Goal: Task Accomplishment & Management: Use online tool/utility

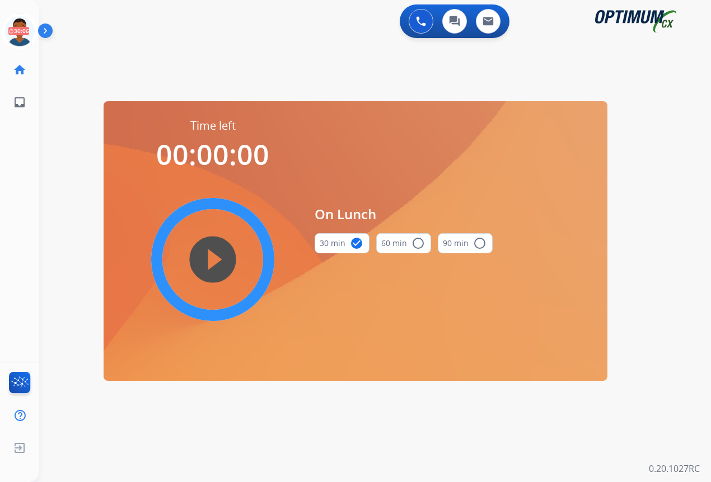
drag, startPoint x: 15, startPoint y: 31, endPoint x: 52, endPoint y: 44, distance: 39.3
click at [15, 31] on icon at bounding box center [20, 31] width 36 height 36
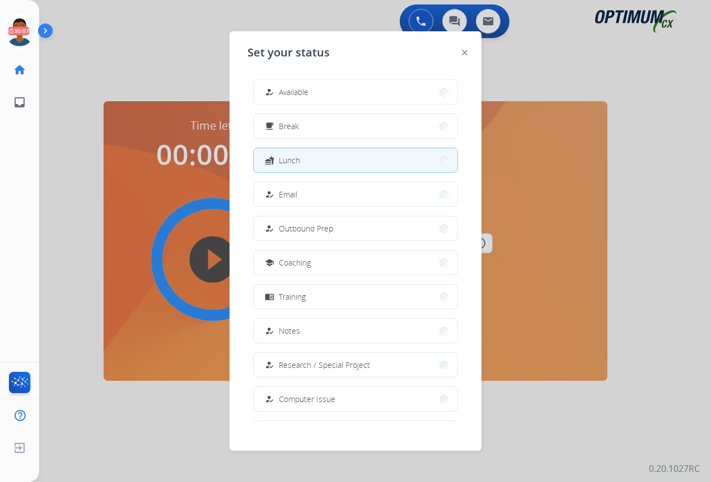
click at [289, 93] on span "Available" at bounding box center [294, 92] width 30 height 12
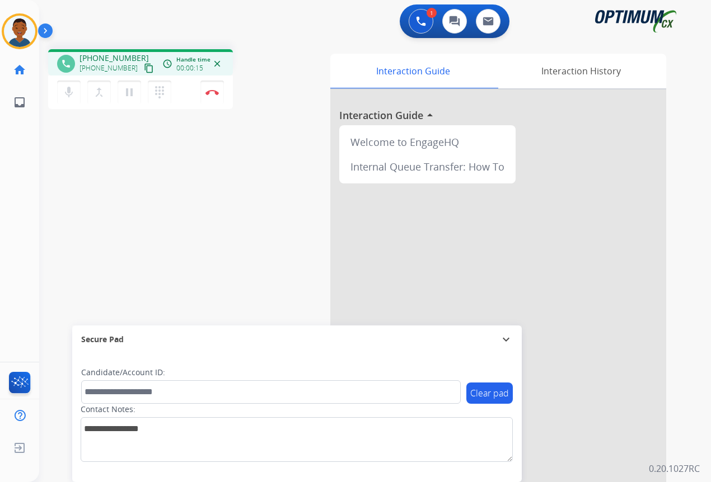
click at [144, 67] on mat-icon "content_copy" at bounding box center [149, 68] width 10 height 10
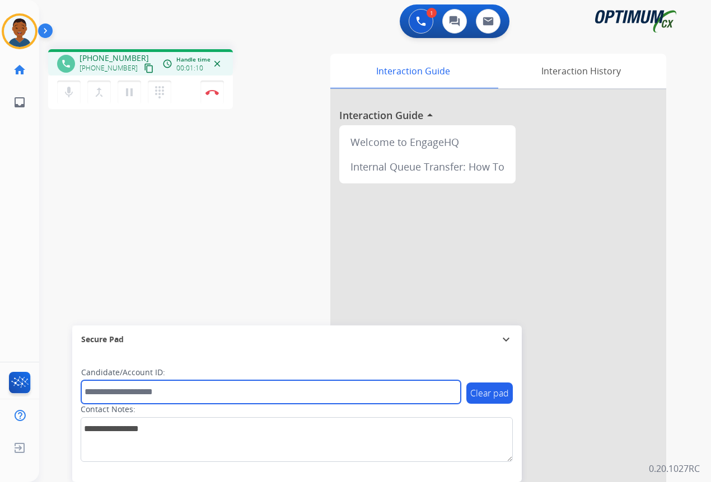
click at [142, 393] on input "text" at bounding box center [270, 393] width 379 height 24
paste input "*******"
type input "*******"
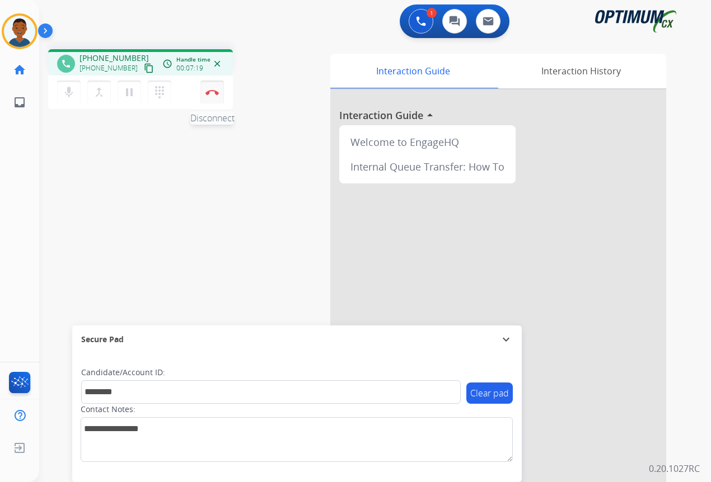
click at [212, 96] on button "Disconnect" at bounding box center [212, 93] width 24 height 24
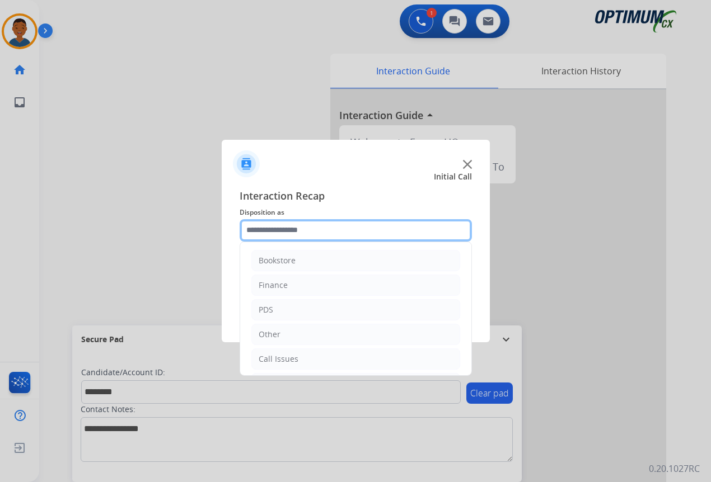
click at [273, 226] on input "text" at bounding box center [356, 230] width 232 height 22
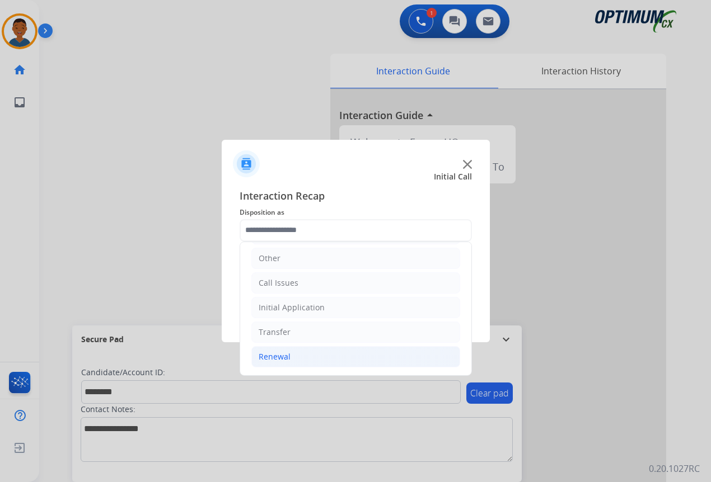
click at [268, 357] on div "Renewal" at bounding box center [275, 356] width 32 height 11
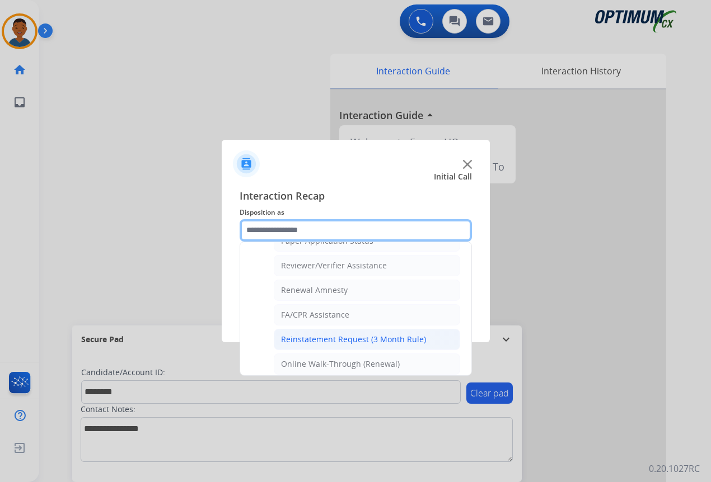
scroll to position [432, 0]
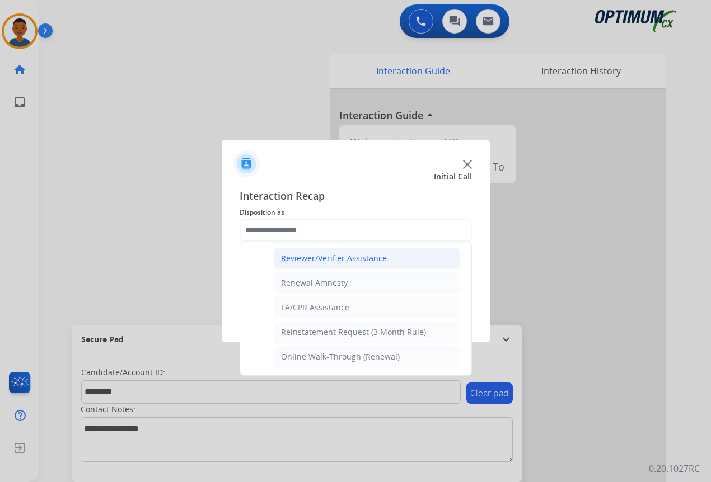
click at [304, 260] on div "Reviewer/Verifier Assistance" at bounding box center [334, 258] width 106 height 11
type input "**********"
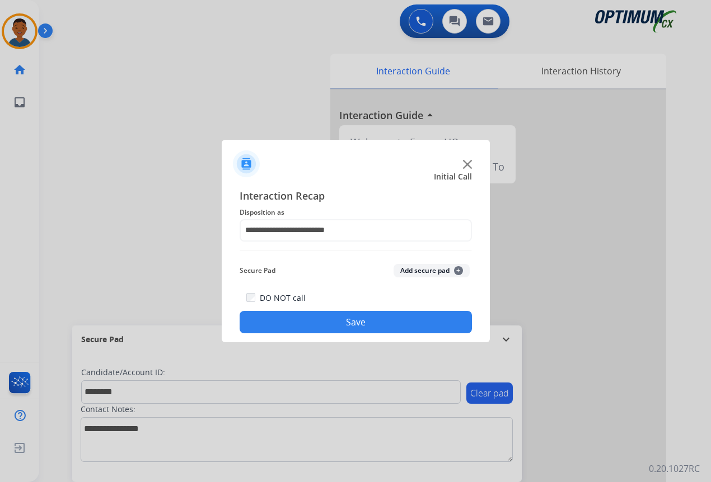
click at [411, 269] on button "Add secure pad +" at bounding box center [431, 270] width 76 height 13
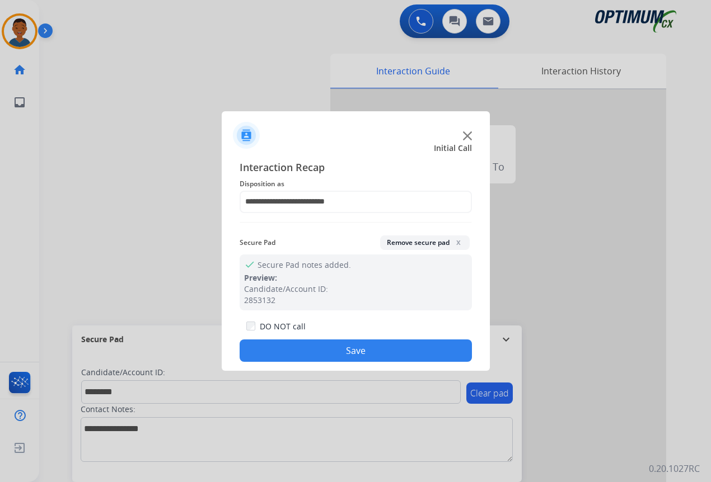
click at [378, 345] on button "Save" at bounding box center [356, 351] width 232 height 22
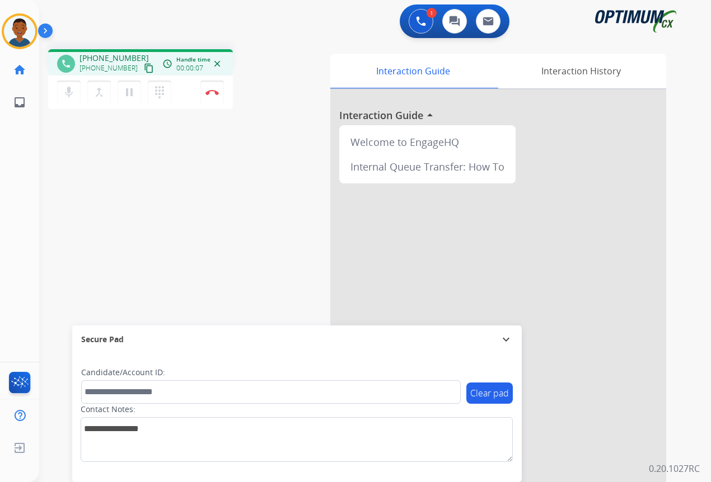
click at [144, 69] on mat-icon "content_copy" at bounding box center [149, 68] width 10 height 10
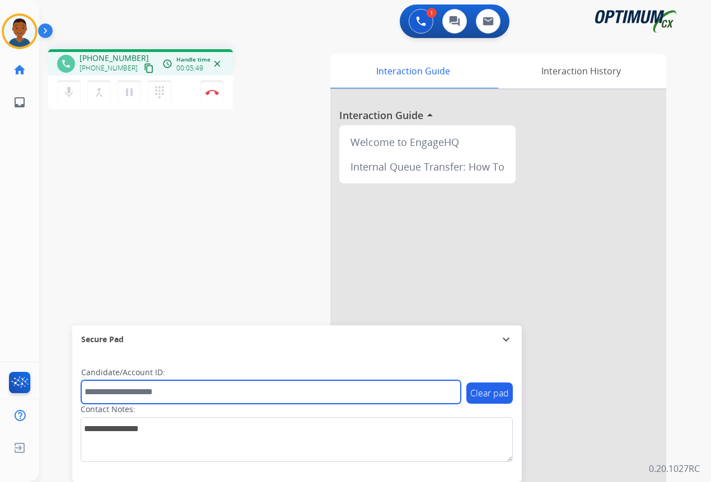
click at [146, 393] on input "text" at bounding box center [270, 393] width 379 height 24
paste input "*******"
type input "*******"
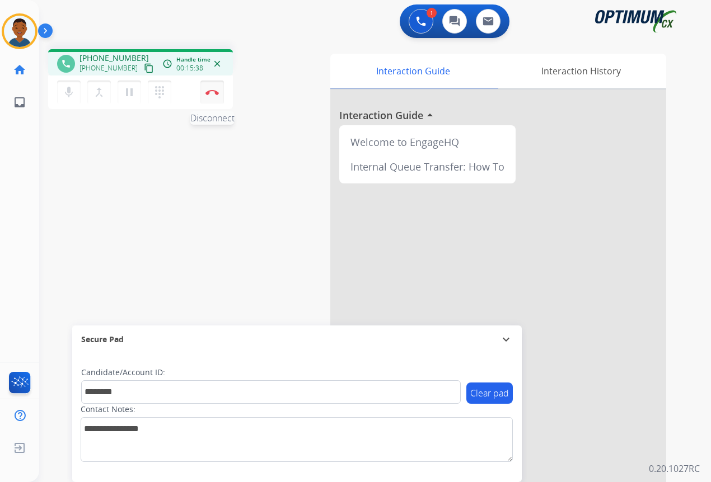
click at [212, 95] on img at bounding box center [211, 93] width 13 height 6
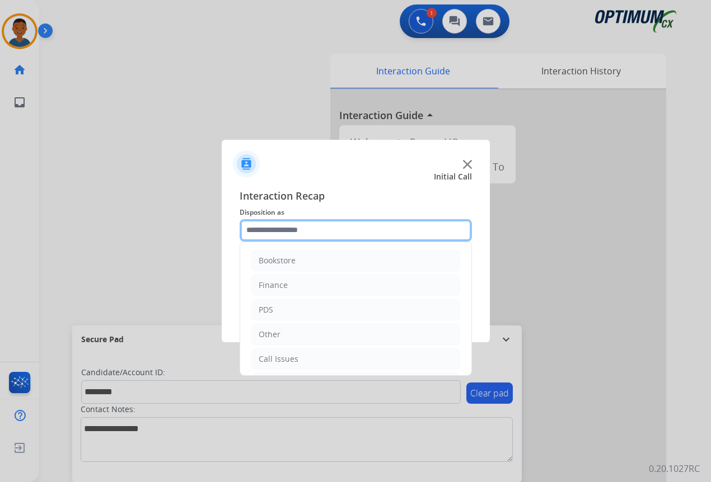
click at [259, 230] on input "text" at bounding box center [356, 230] width 232 height 22
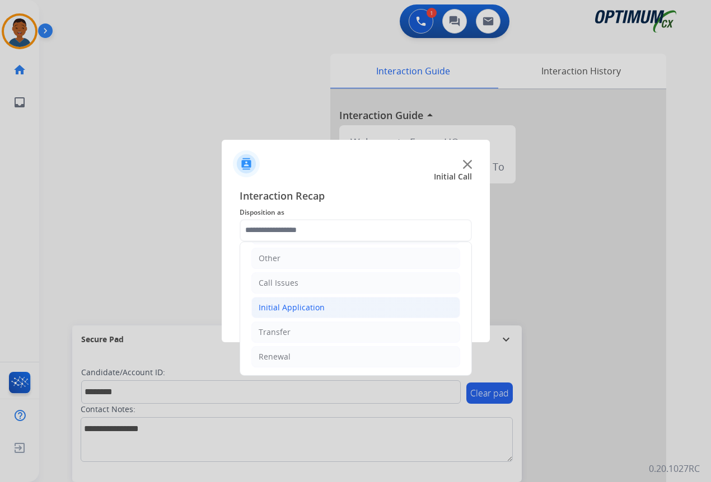
click at [267, 311] on div "Initial Application" at bounding box center [292, 307] width 66 height 11
click at [263, 306] on div "Initial Application" at bounding box center [292, 307] width 66 height 11
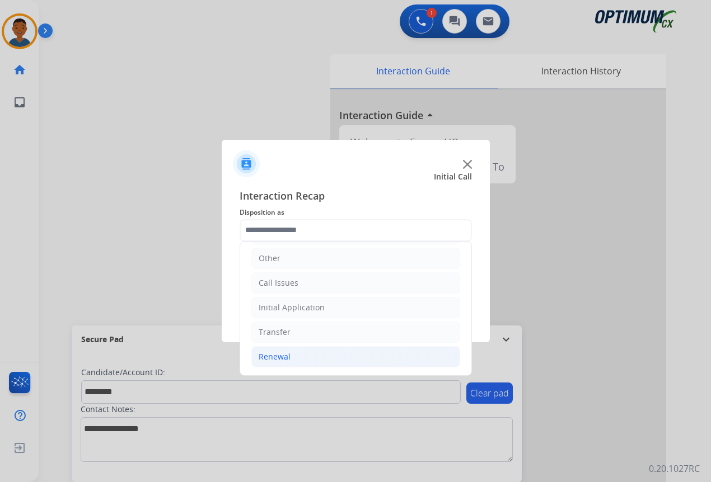
click at [263, 355] on div "Renewal" at bounding box center [275, 356] width 32 height 11
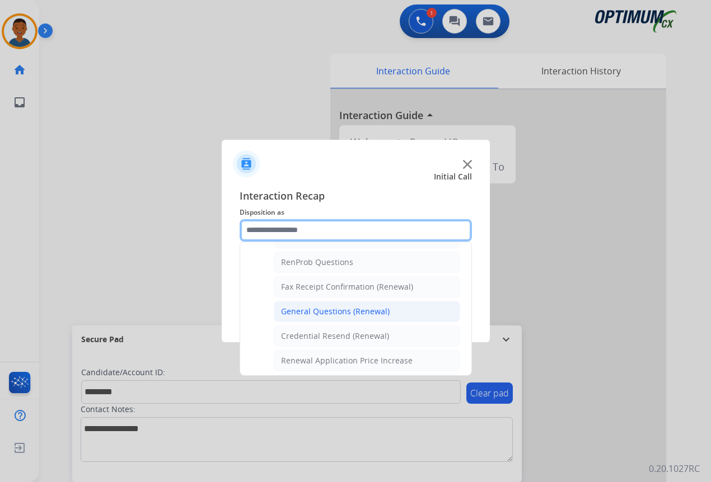
scroll to position [300, 0]
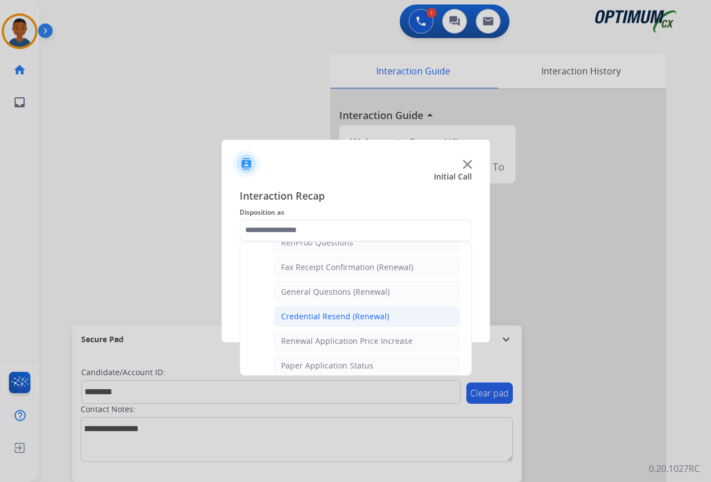
click at [307, 313] on div "Credential Resend (Renewal)" at bounding box center [335, 316] width 108 height 11
type input "**********"
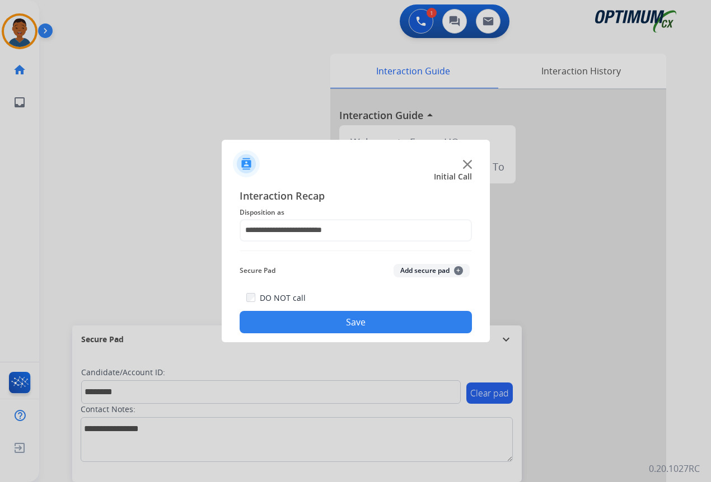
click at [427, 268] on button "Add secure pad +" at bounding box center [431, 270] width 76 height 13
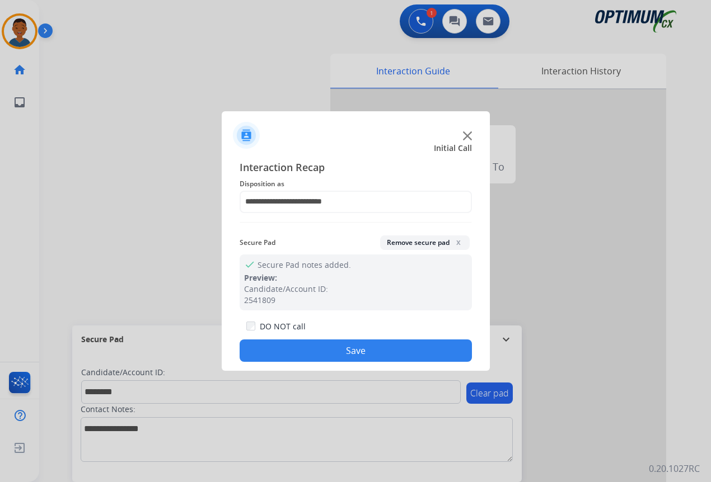
click at [375, 355] on button "Save" at bounding box center [356, 351] width 232 height 22
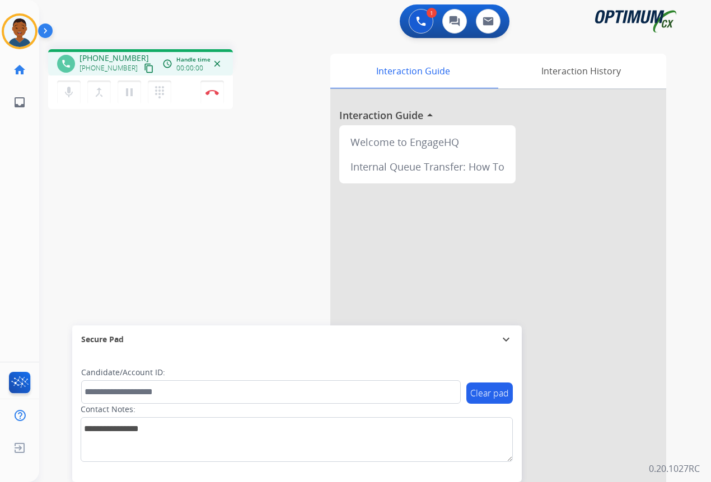
click at [144, 67] on mat-icon "content_copy" at bounding box center [149, 68] width 10 height 10
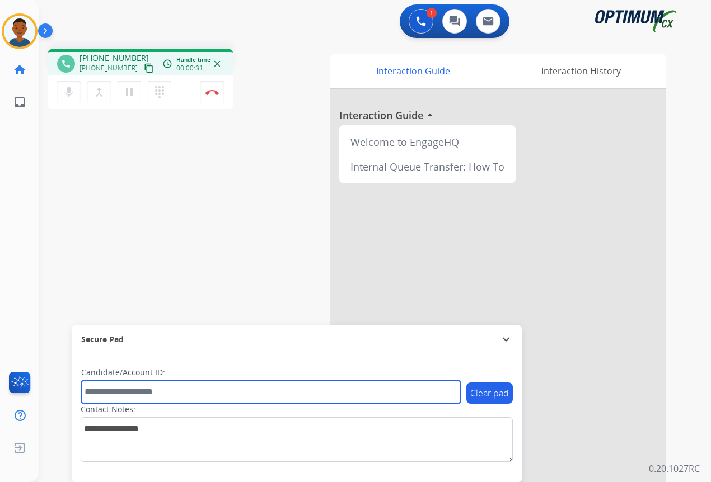
click at [109, 392] on input "text" at bounding box center [270, 393] width 379 height 24
paste input "*******"
type input "*******"
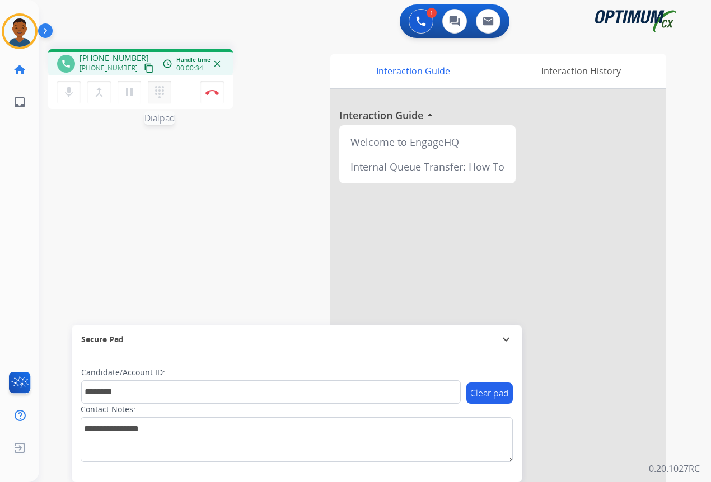
click at [161, 95] on mat-icon "dialpad" at bounding box center [159, 92] width 13 height 13
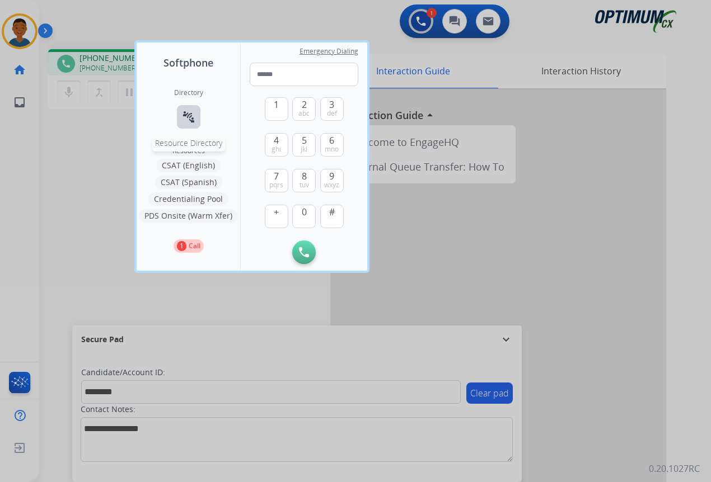
click at [187, 112] on mat-icon "connect_without_contact" at bounding box center [188, 116] width 13 height 13
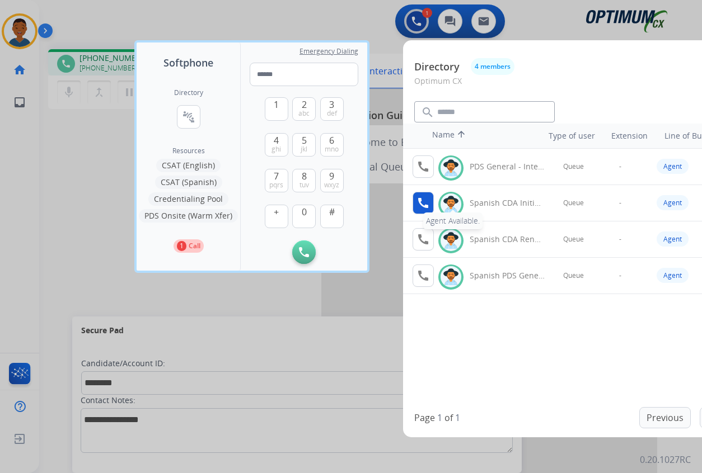
click at [421, 207] on mat-icon "call" at bounding box center [422, 202] width 13 height 13
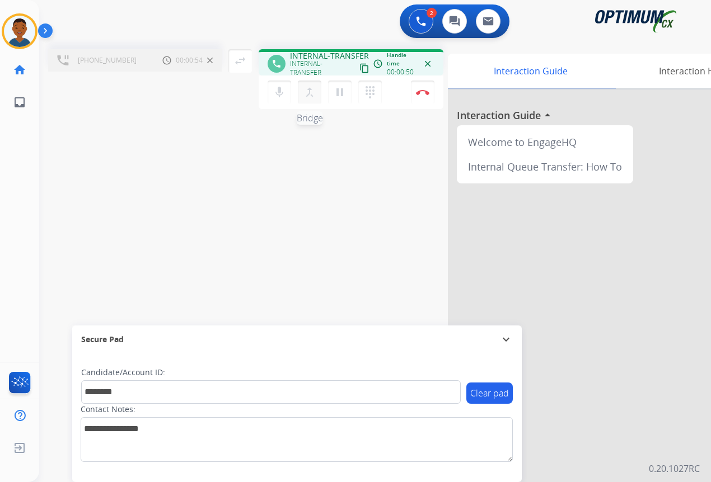
click at [311, 94] on mat-icon "merge_type" at bounding box center [309, 92] width 13 height 13
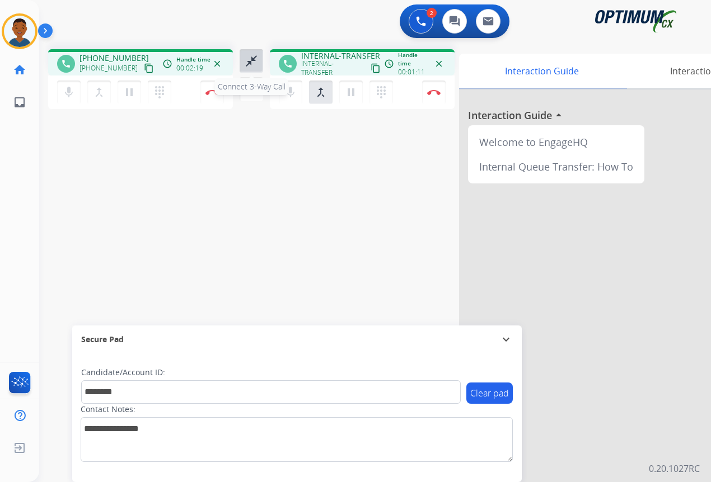
click at [252, 62] on mat-icon "close_fullscreen" at bounding box center [251, 60] width 13 height 13
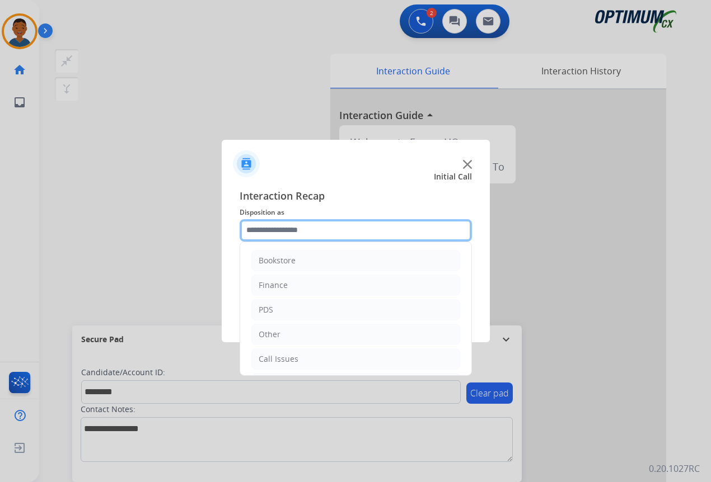
click at [277, 230] on input "text" at bounding box center [356, 230] width 232 height 22
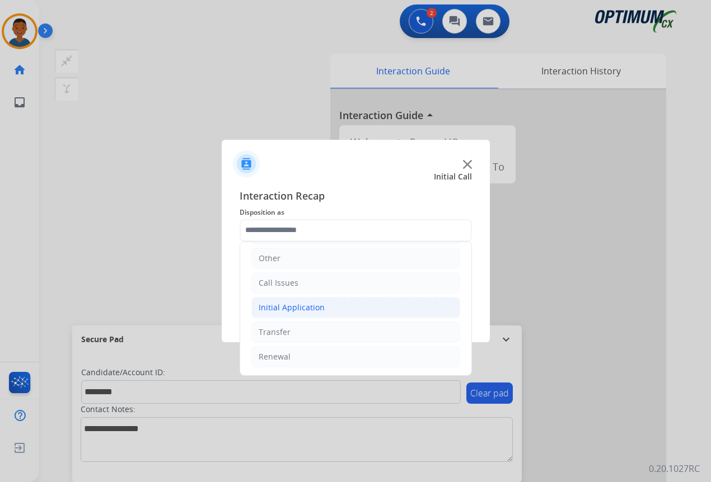
click at [284, 309] on div "Initial Application" at bounding box center [292, 307] width 66 height 11
click at [283, 309] on div "Initial Application" at bounding box center [292, 307] width 66 height 11
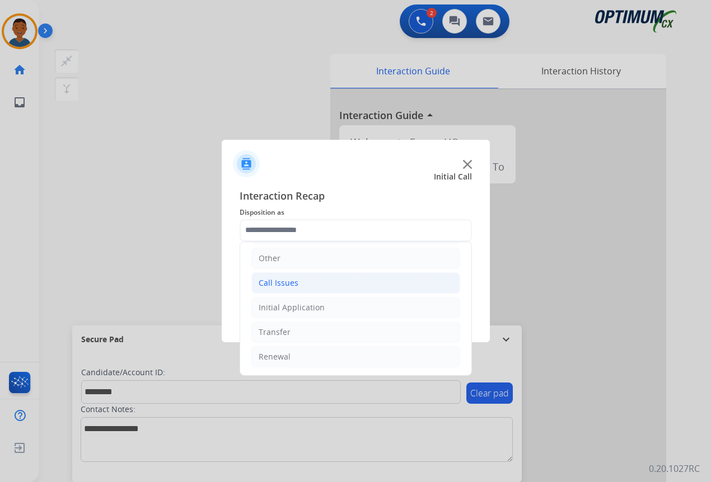
click at [275, 283] on div "Call Issues" at bounding box center [279, 283] width 40 height 11
click at [307, 336] on div "Wrong Number/Wrong Department" at bounding box center [347, 332] width 133 height 11
type input "**********"
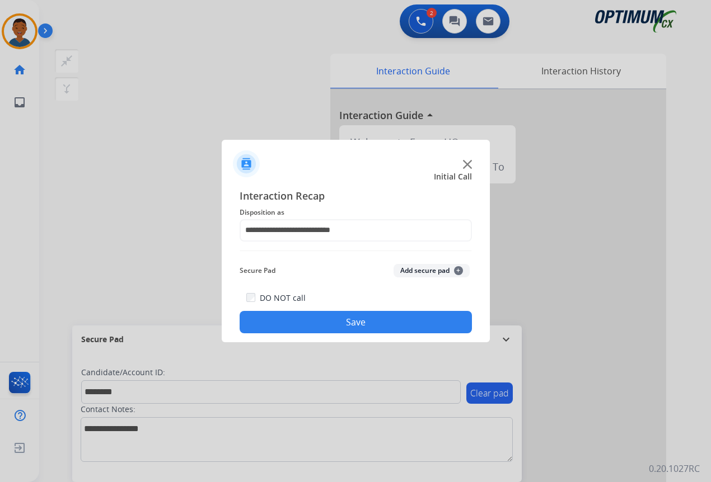
click at [412, 273] on button "Add secure pad +" at bounding box center [431, 270] width 76 height 13
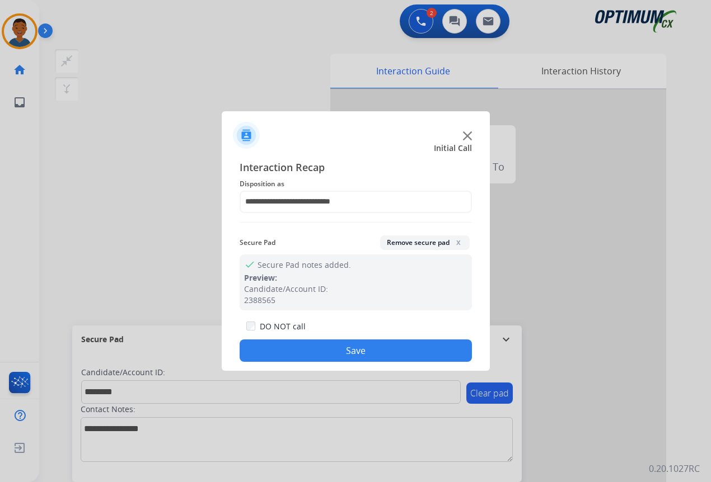
click at [374, 348] on button "Save" at bounding box center [356, 351] width 232 height 22
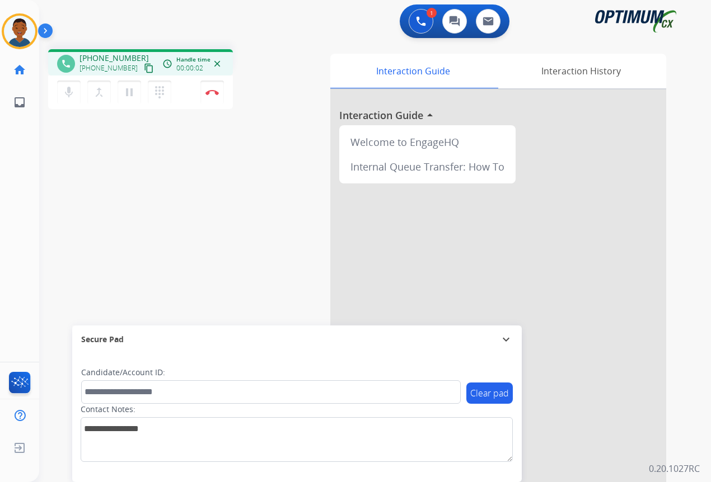
click at [144, 69] on mat-icon "content_copy" at bounding box center [149, 68] width 10 height 10
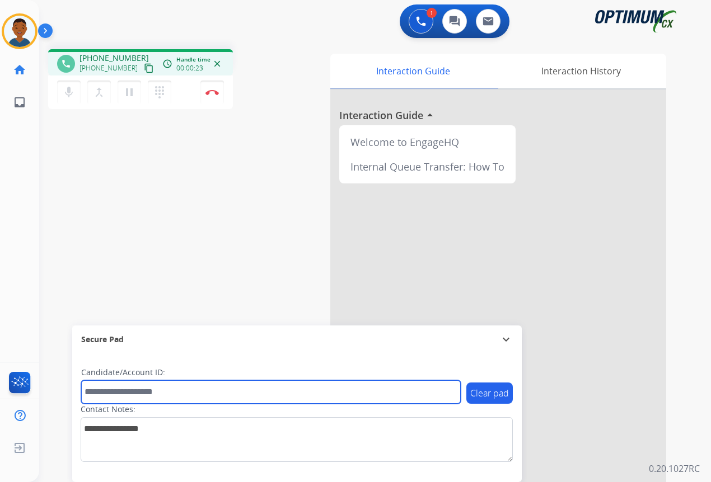
click at [105, 393] on input "text" at bounding box center [270, 393] width 379 height 24
paste input "*******"
type input "*******"
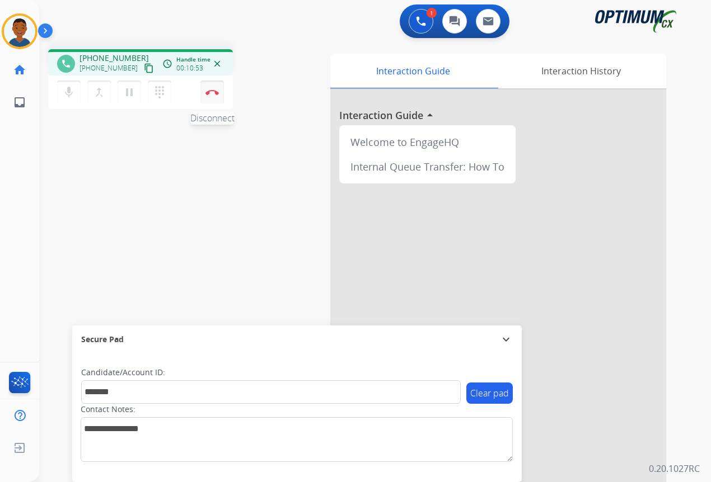
click at [215, 93] on img at bounding box center [211, 93] width 13 height 6
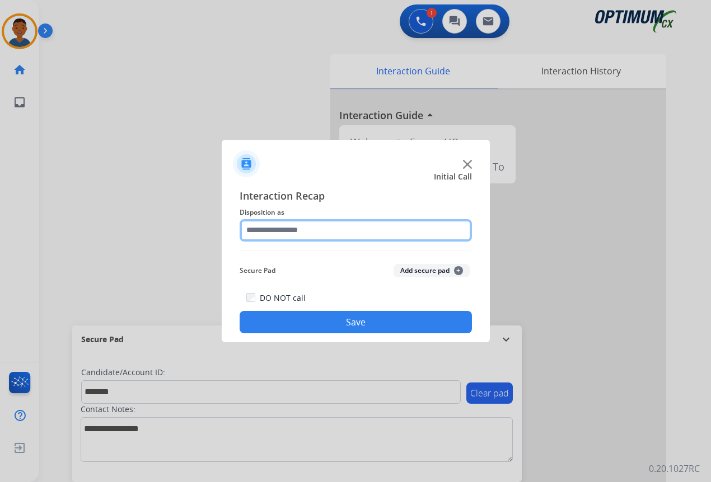
click at [266, 231] on input "text" at bounding box center [356, 230] width 232 height 22
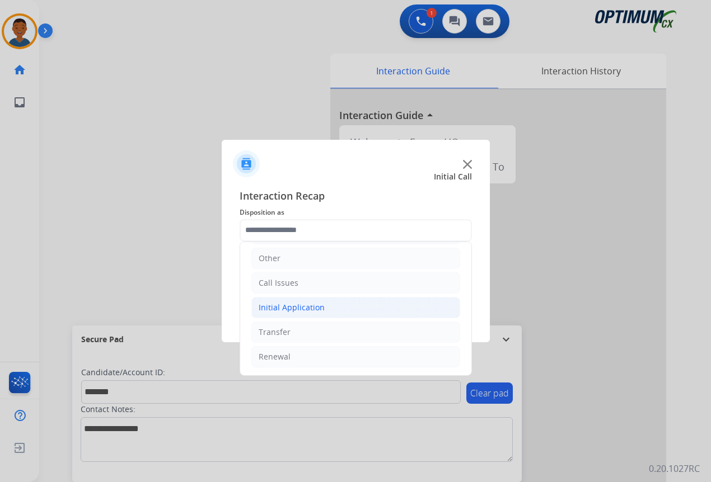
click at [288, 307] on div "Initial Application" at bounding box center [292, 307] width 66 height 11
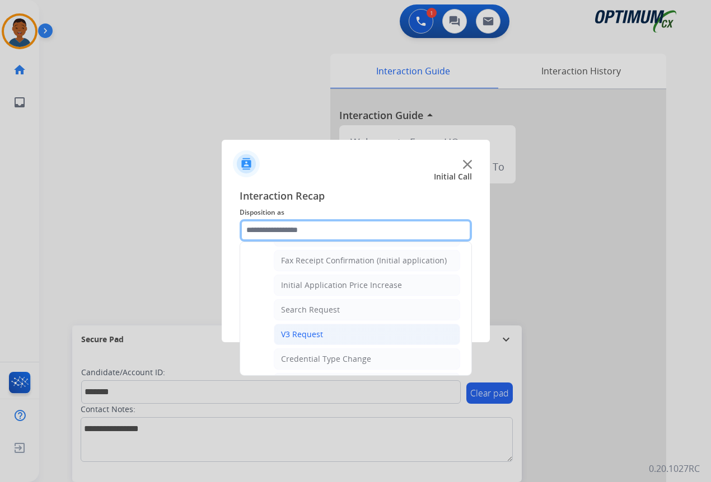
scroll to position [412, 0]
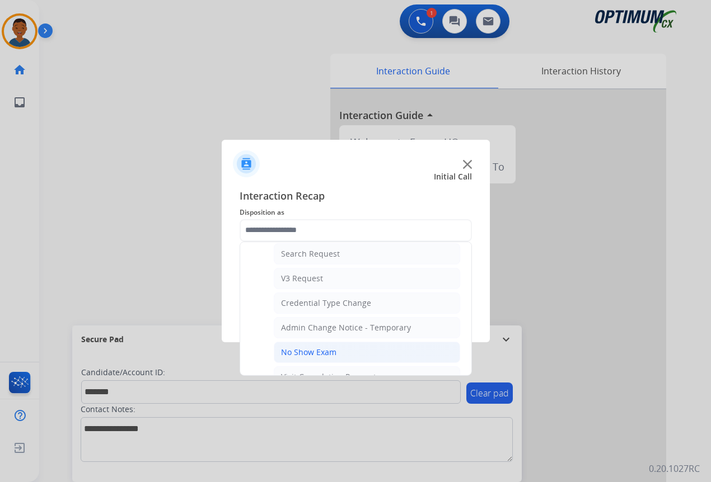
click at [306, 353] on div "No Show Exam" at bounding box center [308, 352] width 55 height 11
type input "**********"
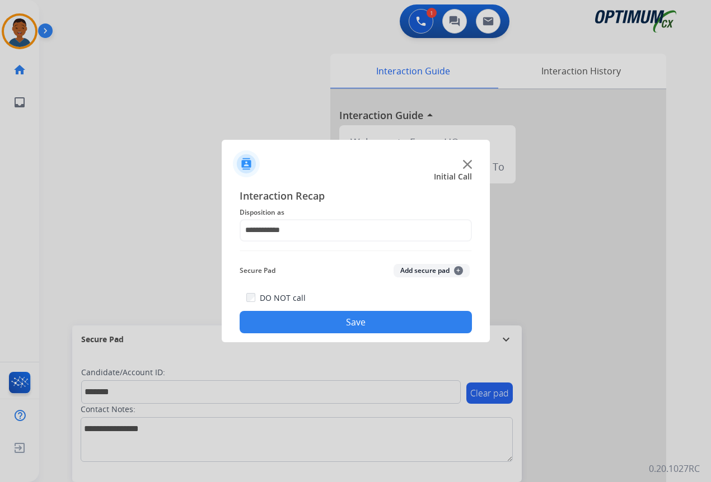
click at [411, 270] on button "Add secure pad +" at bounding box center [431, 270] width 76 height 13
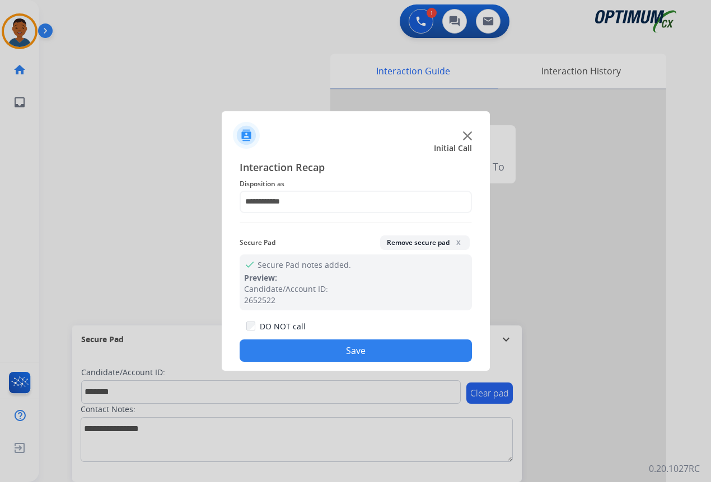
drag, startPoint x: 388, startPoint y: 346, endPoint x: 395, endPoint y: 346, distance: 7.3
click at [388, 346] on button "Save" at bounding box center [356, 351] width 232 height 22
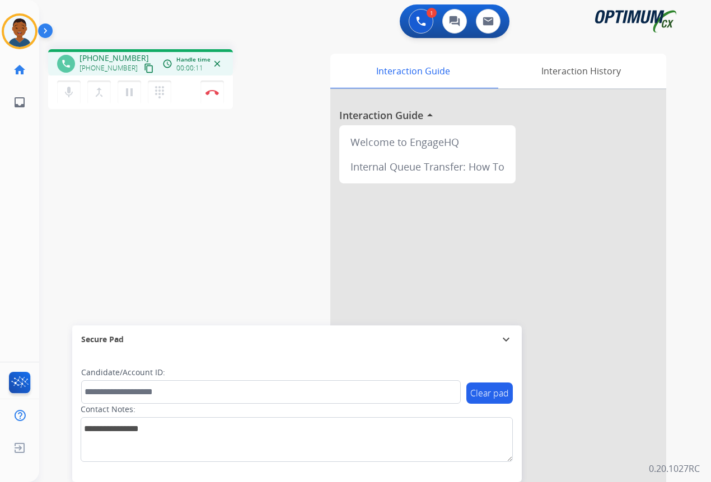
click at [144, 68] on mat-icon "content_copy" at bounding box center [149, 68] width 10 height 10
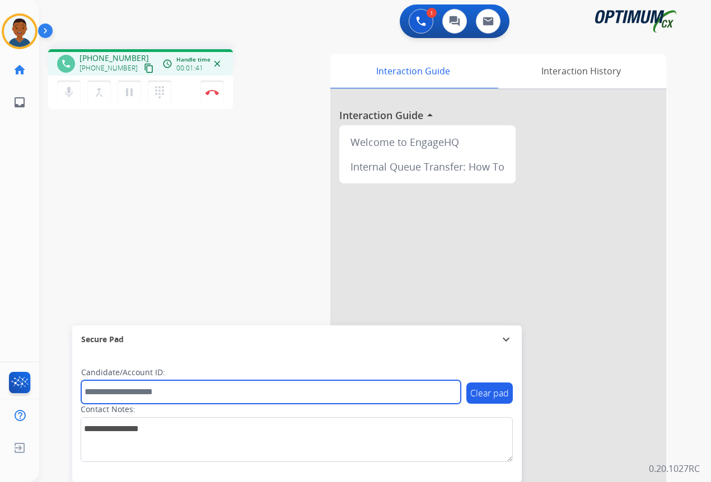
click at [116, 397] on input "text" at bounding box center [270, 393] width 379 height 24
paste input "*******"
type input "*******"
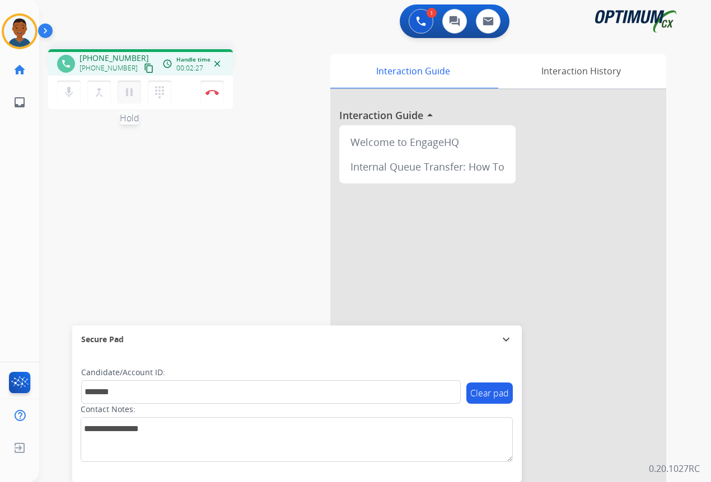
click at [130, 96] on mat-icon "pause" at bounding box center [129, 92] width 13 height 13
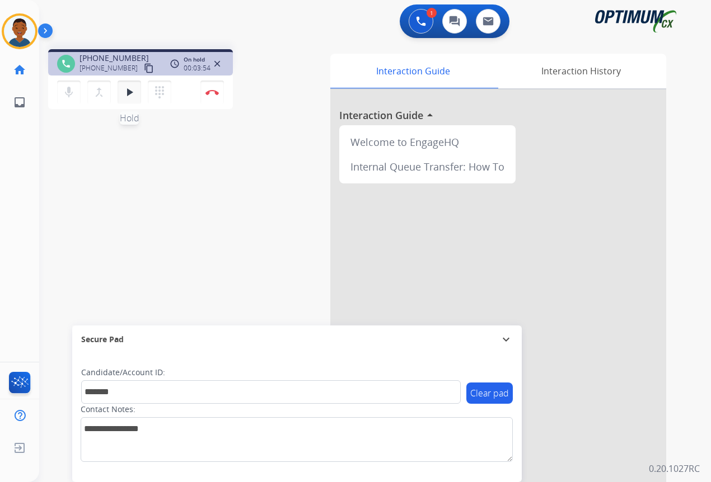
click at [128, 92] on mat-icon "play_arrow" at bounding box center [129, 92] width 13 height 13
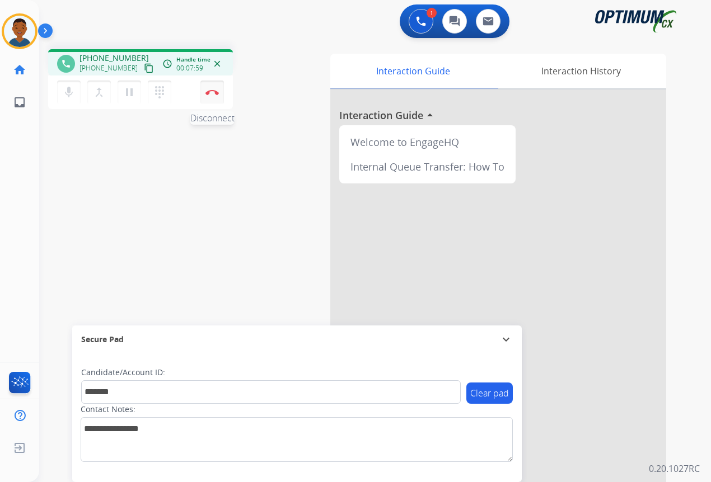
click at [212, 93] on img at bounding box center [211, 93] width 13 height 6
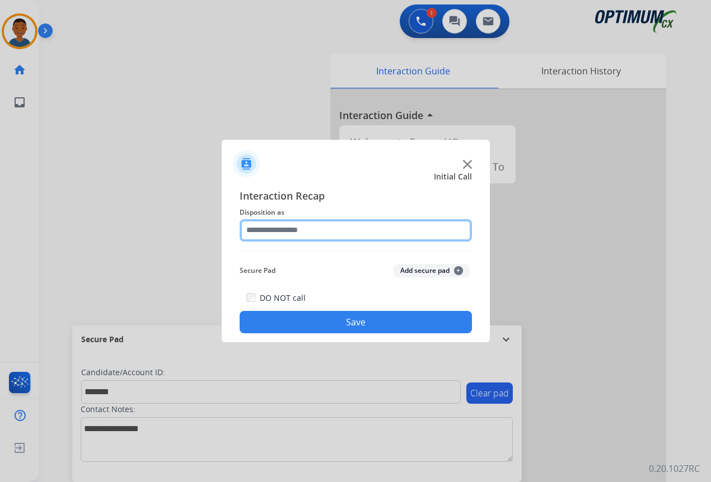
click at [270, 232] on input "text" at bounding box center [356, 230] width 232 height 22
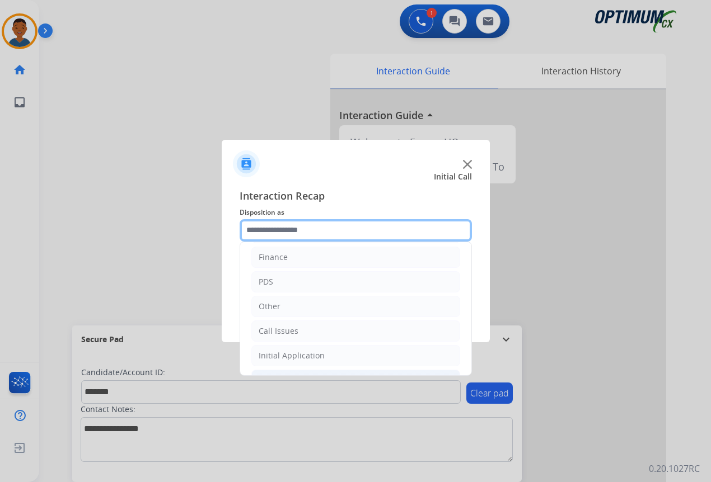
scroll to position [76, 0]
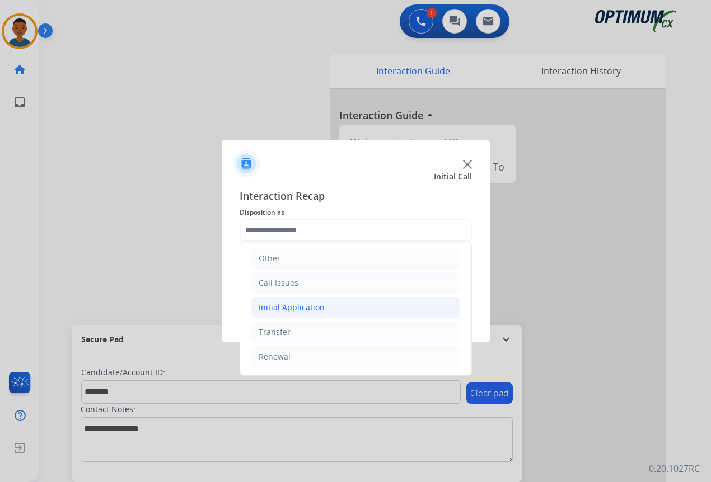
click at [282, 307] on div "Initial Application" at bounding box center [292, 307] width 66 height 11
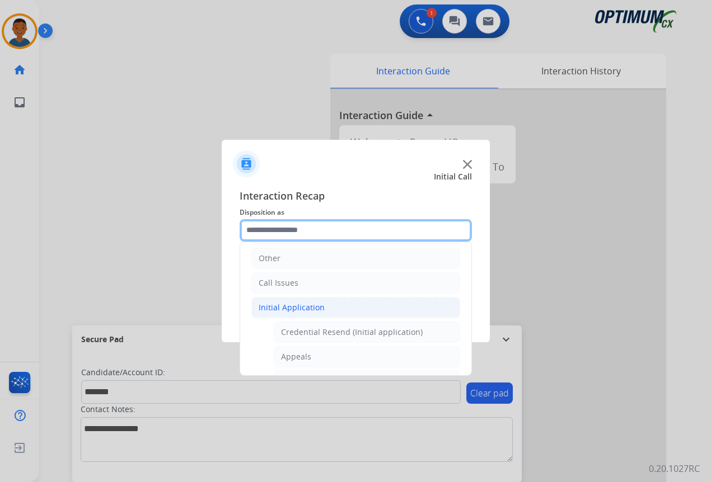
scroll to position [132, 0]
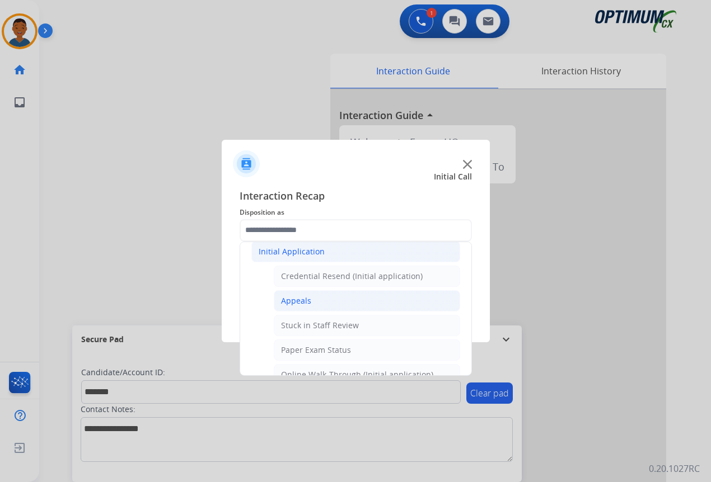
click at [292, 301] on div "Appeals" at bounding box center [296, 300] width 30 height 11
type input "*******"
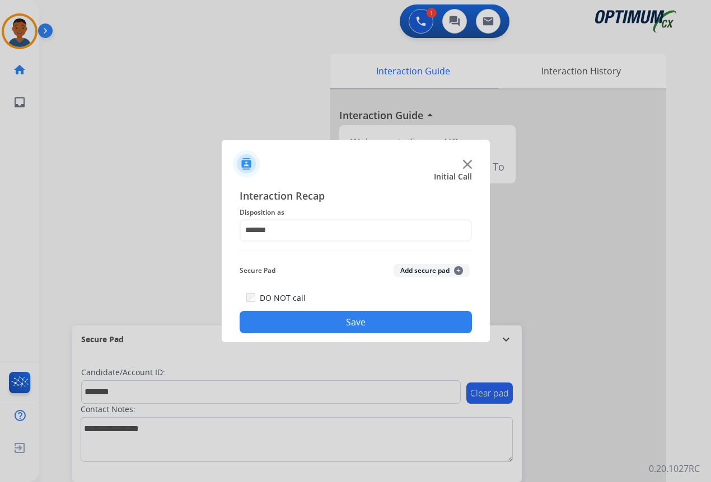
click at [413, 270] on button "Add secure pad +" at bounding box center [431, 270] width 76 height 13
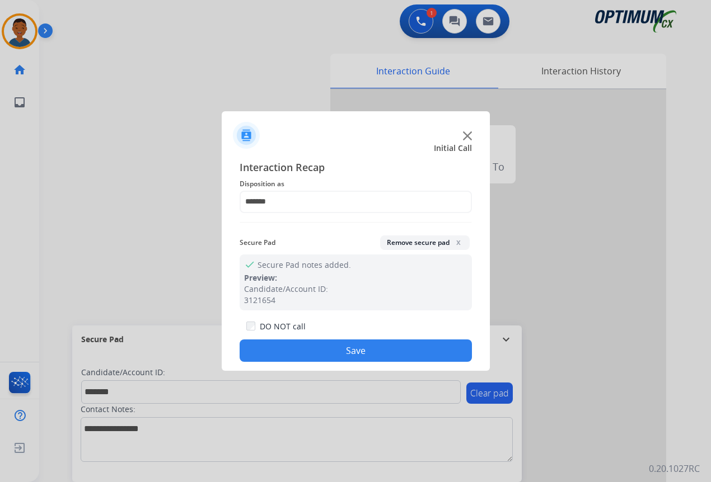
click at [372, 348] on button "Save" at bounding box center [356, 351] width 232 height 22
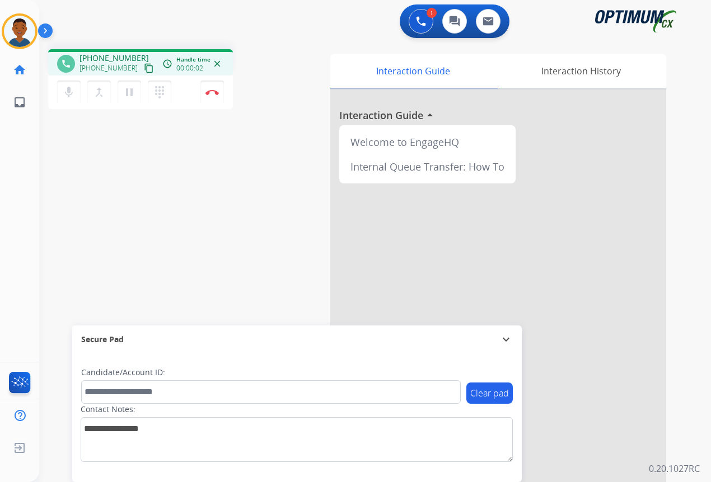
click at [144, 67] on mat-icon "content_copy" at bounding box center [149, 68] width 10 height 10
click at [213, 92] on img at bounding box center [211, 93] width 13 height 6
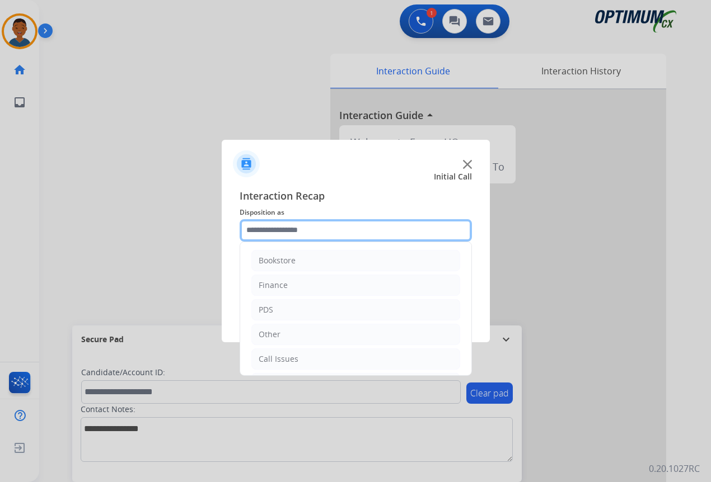
drag, startPoint x: 264, startPoint y: 231, endPoint x: 269, endPoint y: 242, distance: 12.3
click at [264, 230] on input "text" at bounding box center [356, 230] width 232 height 22
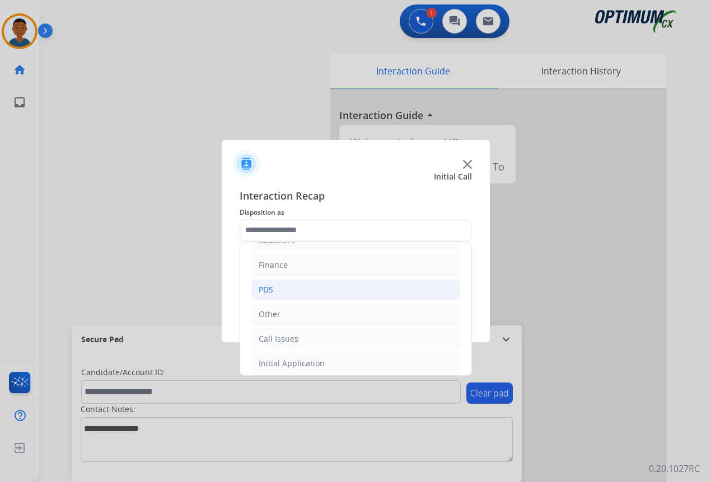
click at [265, 293] on div "PDS" at bounding box center [266, 289] width 15 height 11
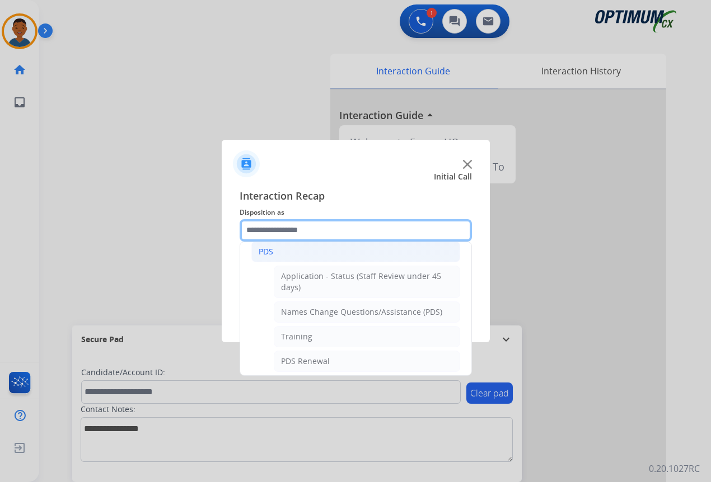
scroll to position [76, 0]
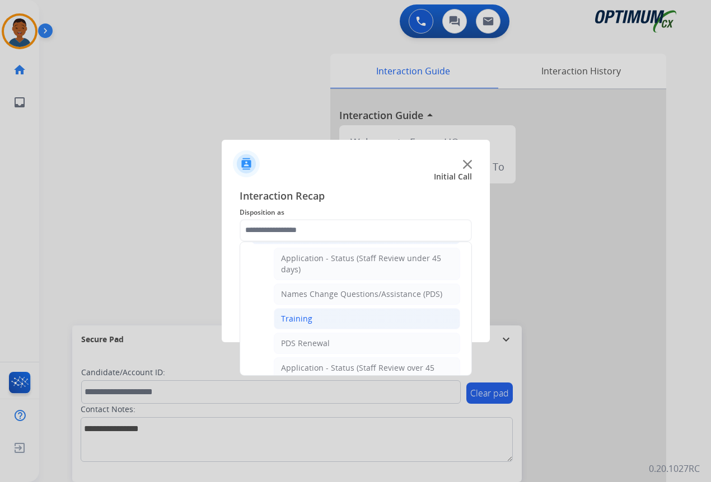
click at [285, 318] on div "Training" at bounding box center [296, 318] width 31 height 11
type input "********"
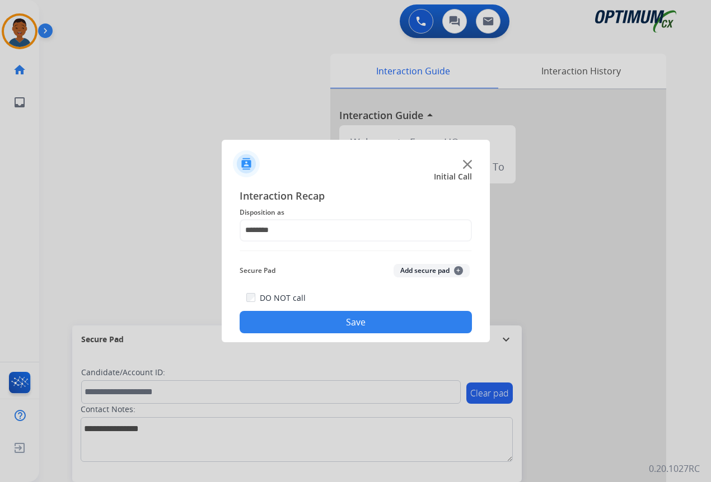
click at [309, 323] on button "Save" at bounding box center [356, 322] width 232 height 22
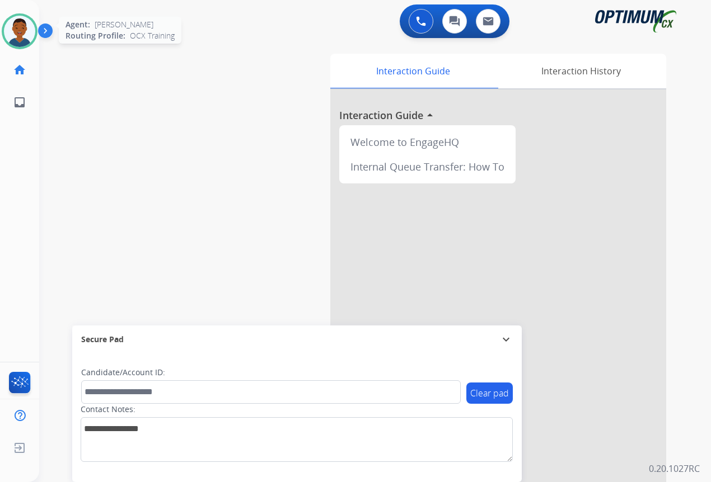
click at [21, 27] on img at bounding box center [19, 31] width 31 height 31
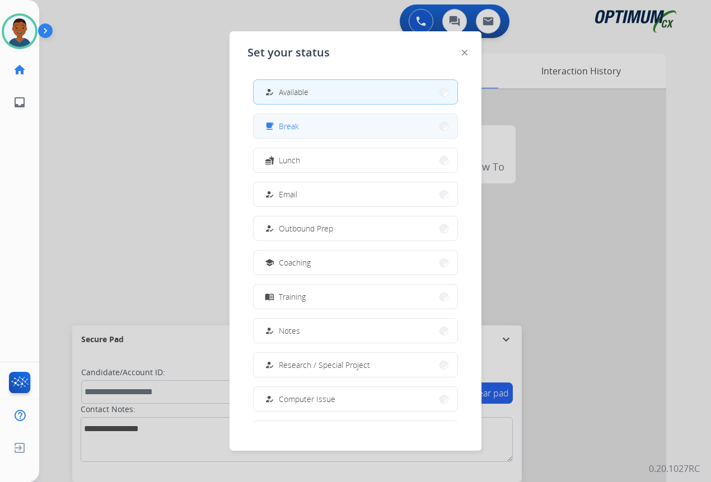
click at [298, 131] on span "Break" at bounding box center [289, 126] width 20 height 12
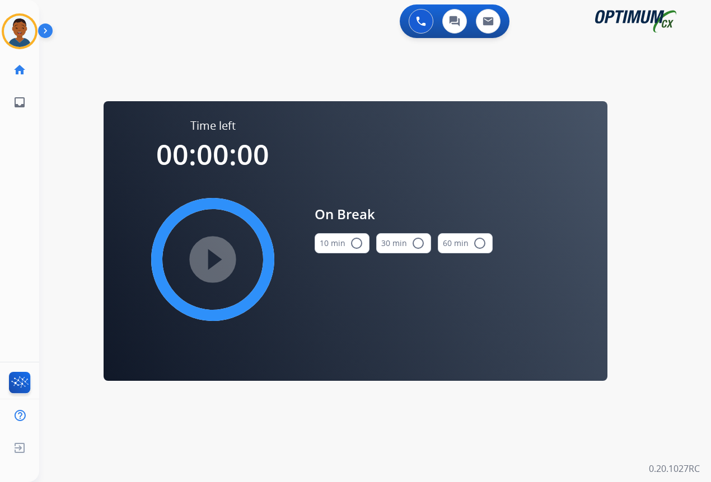
click at [356, 242] on mat-icon "radio_button_unchecked" at bounding box center [356, 243] width 13 height 13
click at [215, 260] on mat-icon "play_circle_filled" at bounding box center [212, 259] width 13 height 13
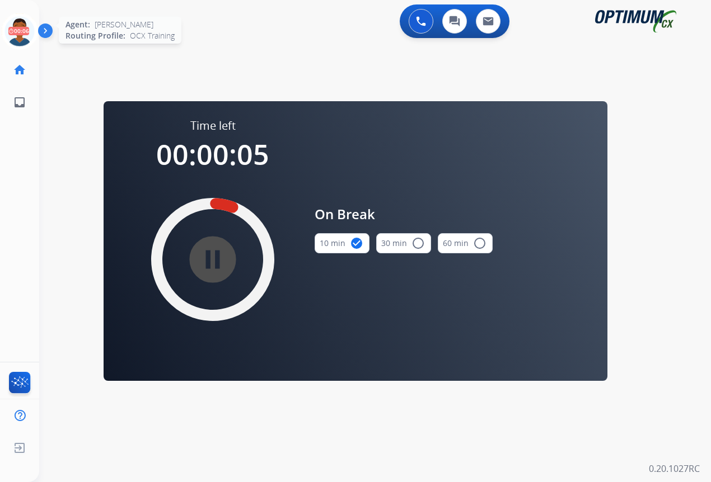
drag, startPoint x: 16, startPoint y: 29, endPoint x: 19, endPoint y: 36, distance: 7.8
click at [17, 30] on icon at bounding box center [20, 31] width 36 height 36
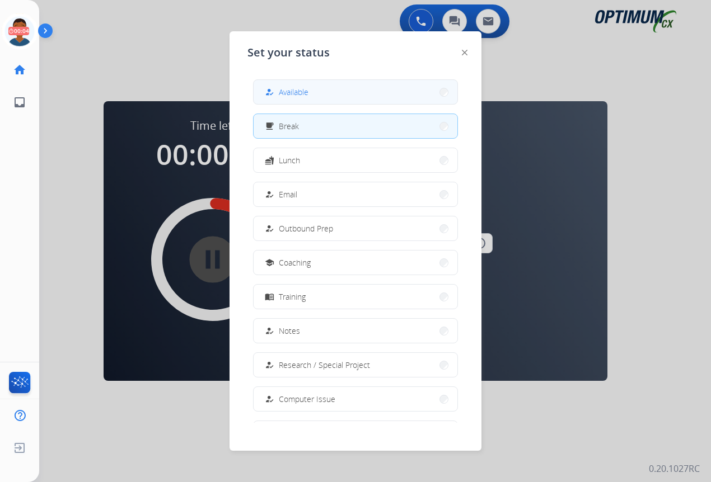
click at [308, 94] on span "Available" at bounding box center [294, 92] width 30 height 12
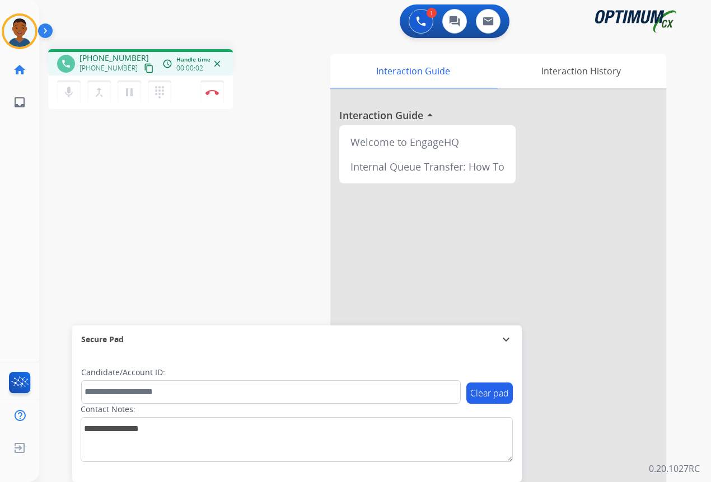
click at [144, 69] on mat-icon "content_copy" at bounding box center [149, 68] width 10 height 10
click at [144, 71] on mat-icon "content_copy" at bounding box center [149, 68] width 10 height 10
click at [211, 95] on button "Disconnect" at bounding box center [212, 93] width 24 height 24
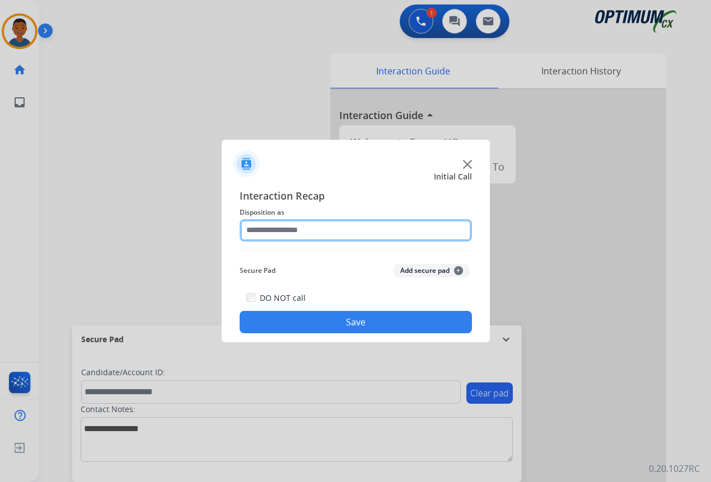
click at [273, 232] on input "text" at bounding box center [356, 230] width 232 height 22
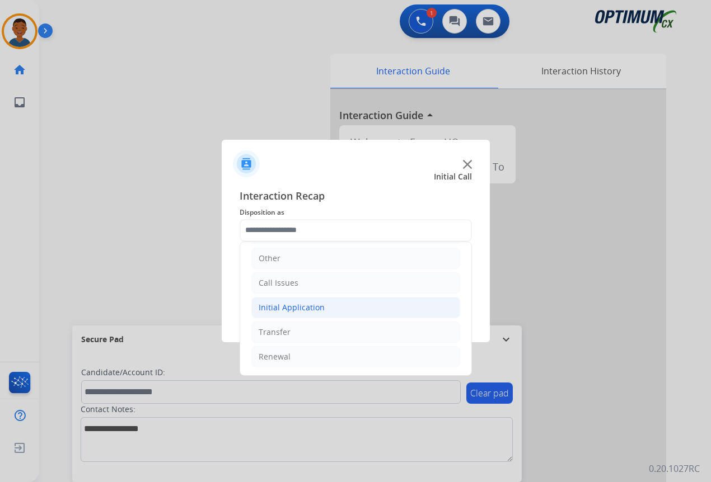
click at [270, 304] on div "Initial Application" at bounding box center [292, 307] width 66 height 11
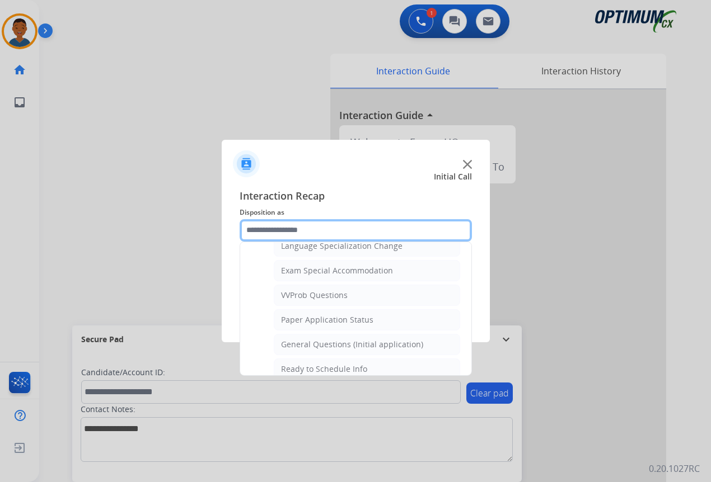
scroll to position [566, 0]
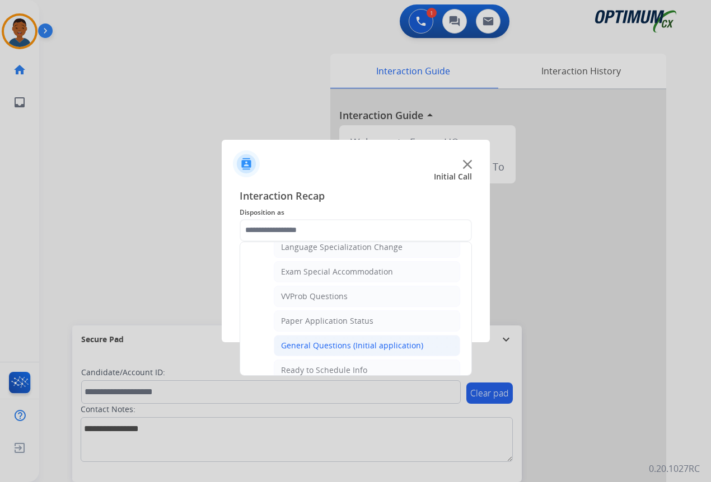
click at [307, 347] on div "General Questions (Initial application)" at bounding box center [352, 345] width 142 height 11
type input "**********"
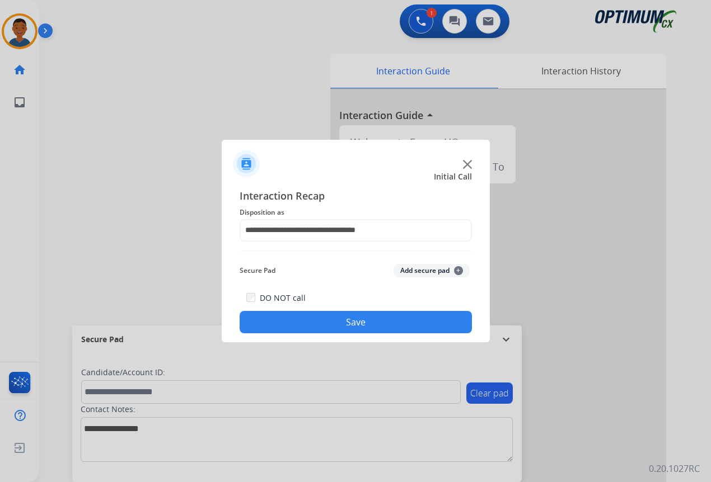
click at [383, 320] on button "Save" at bounding box center [356, 322] width 232 height 22
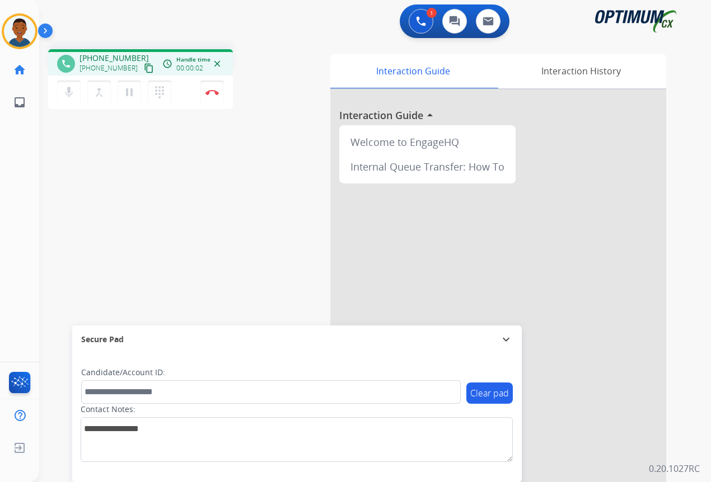
click at [144, 68] on mat-icon "content_copy" at bounding box center [149, 68] width 10 height 10
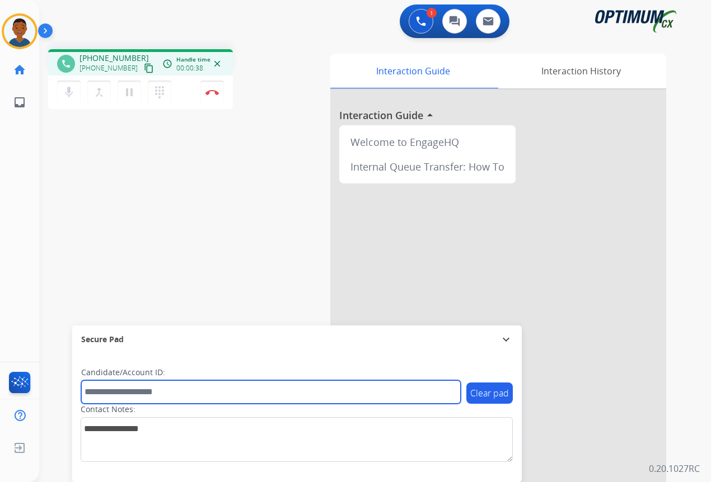
click at [114, 396] on input "text" at bounding box center [270, 393] width 379 height 24
paste input "*******"
type input "*******"
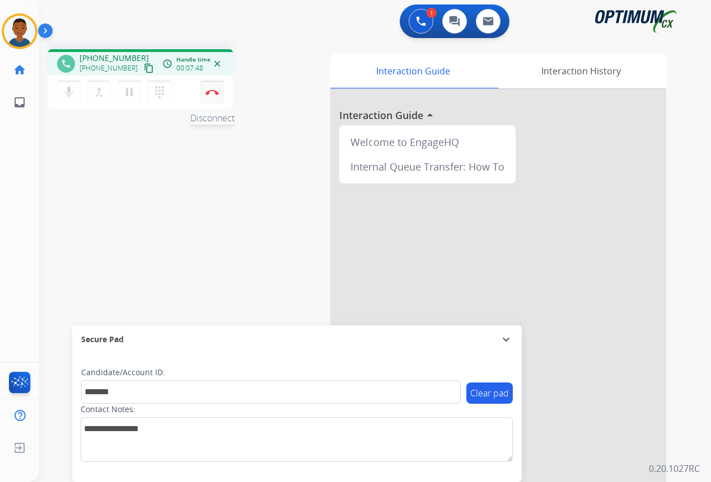
click at [212, 96] on button "Disconnect" at bounding box center [212, 93] width 24 height 24
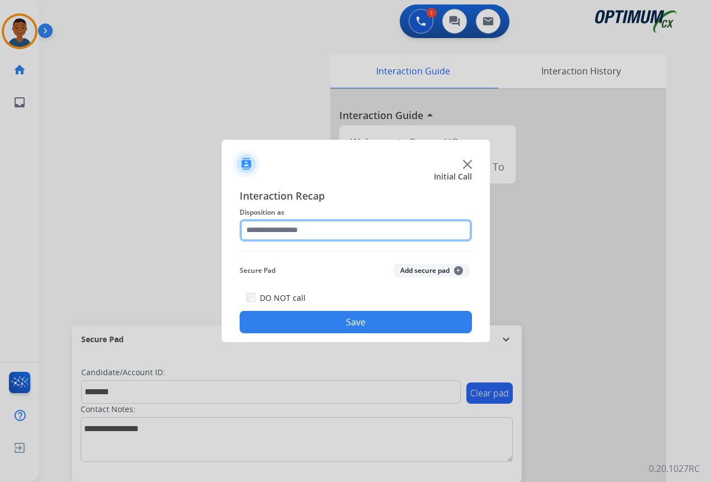
click at [267, 233] on input "text" at bounding box center [356, 230] width 232 height 22
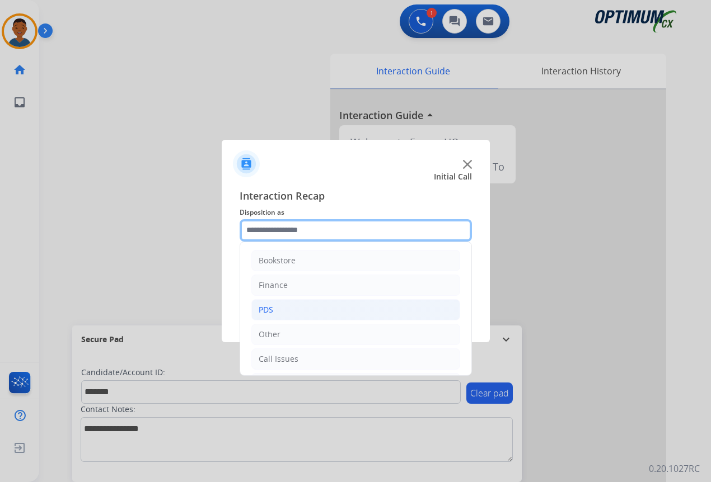
scroll to position [76, 0]
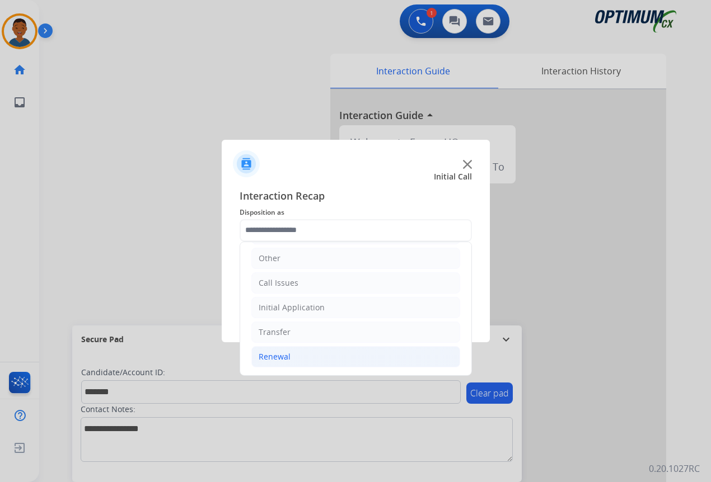
click at [270, 356] on div "Renewal" at bounding box center [275, 356] width 32 height 11
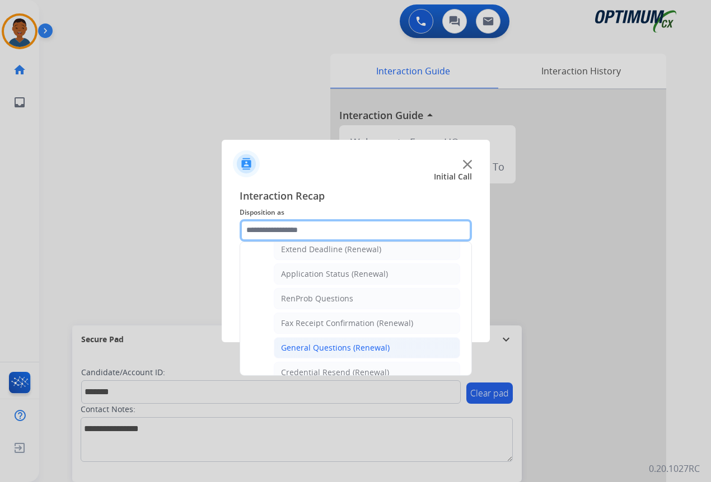
scroll to position [300, 0]
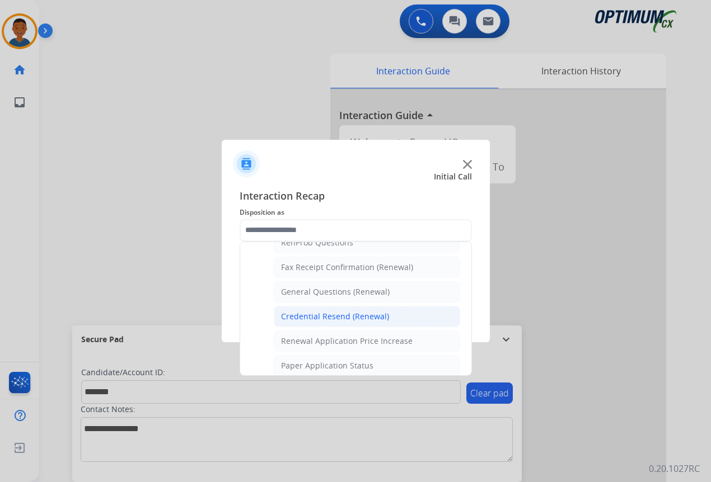
click at [309, 317] on div "Credential Resend (Renewal)" at bounding box center [335, 316] width 108 height 11
type input "**********"
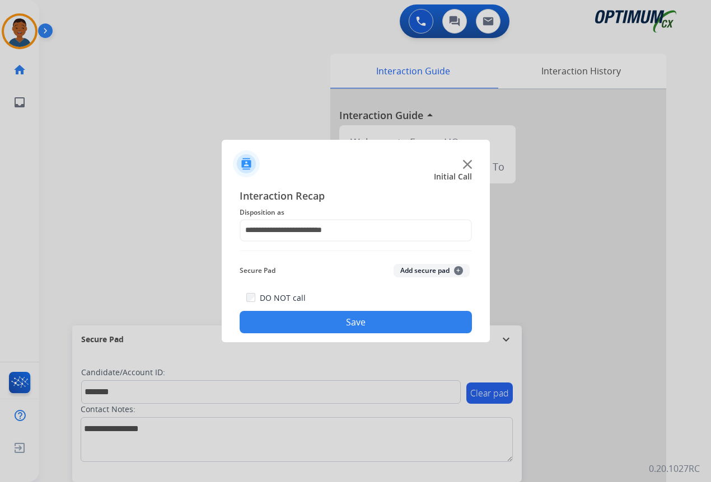
click at [414, 269] on button "Add secure pad +" at bounding box center [431, 270] width 76 height 13
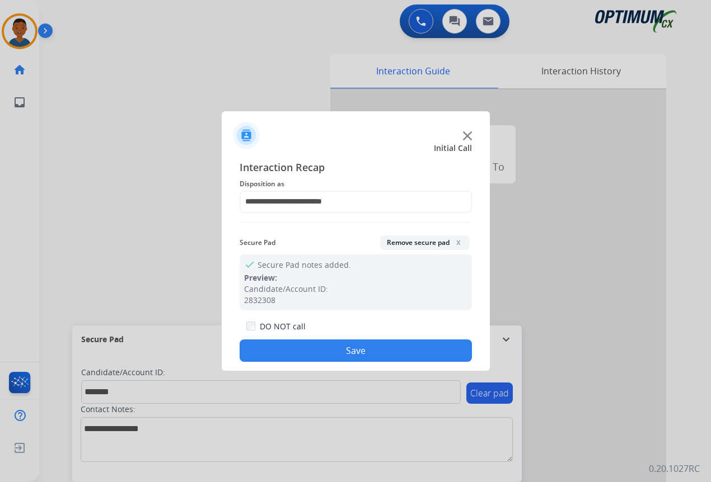
click at [405, 347] on button "Save" at bounding box center [356, 351] width 232 height 22
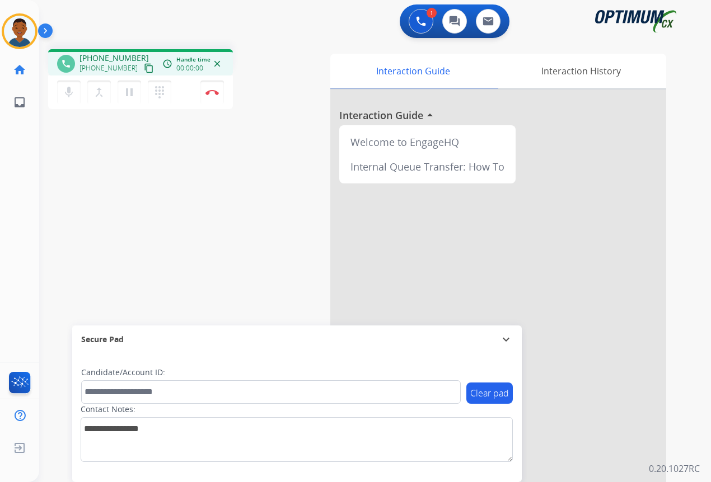
click at [144, 69] on mat-icon "content_copy" at bounding box center [149, 68] width 10 height 10
click at [208, 93] on img at bounding box center [211, 93] width 13 height 6
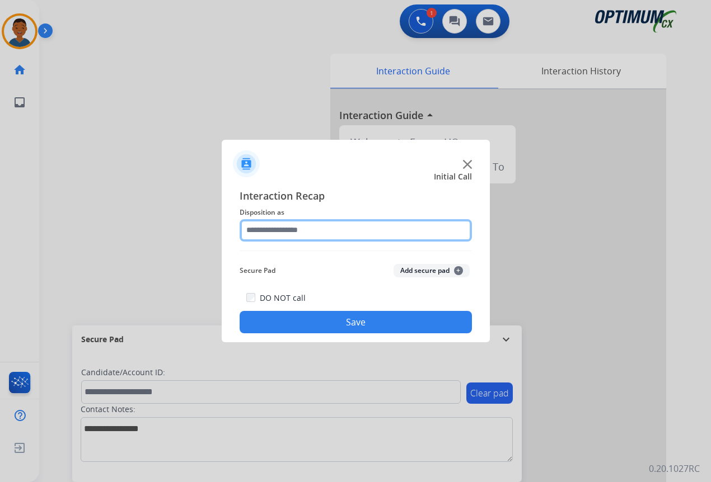
click at [259, 227] on input "text" at bounding box center [356, 230] width 232 height 22
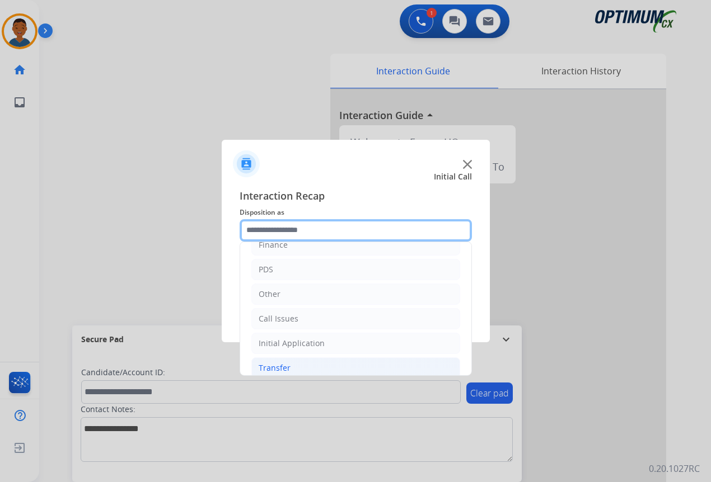
scroll to position [56, 0]
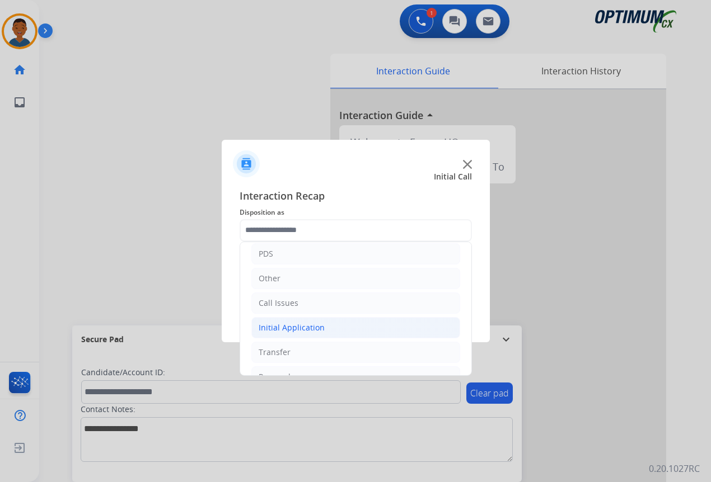
click at [279, 328] on div "Initial Application" at bounding box center [292, 327] width 66 height 11
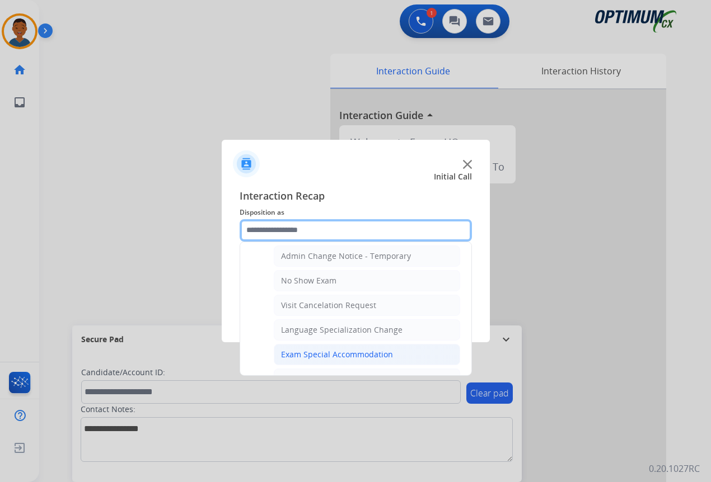
scroll to position [560, 0]
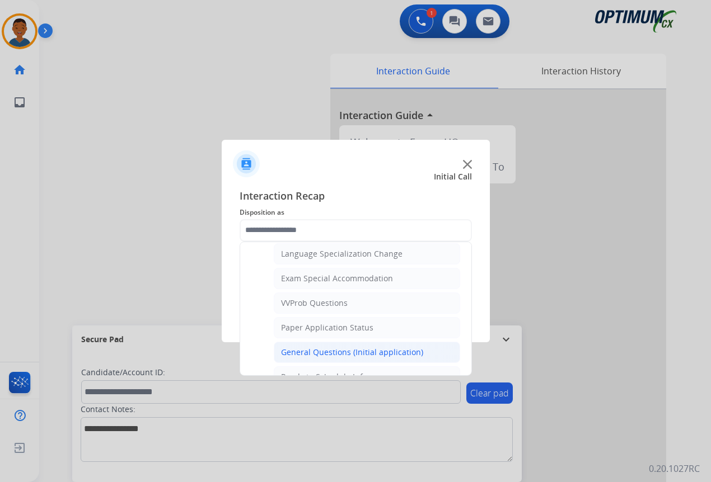
click at [301, 348] on div "General Questions (Initial application)" at bounding box center [352, 352] width 142 height 11
type input "**********"
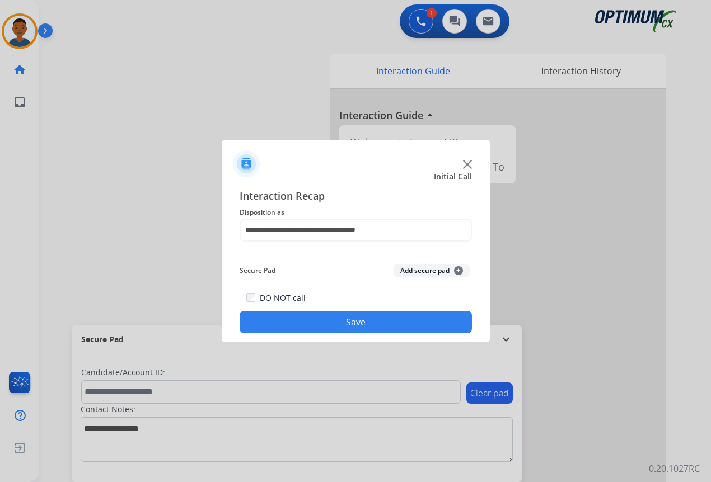
click at [378, 323] on button "Save" at bounding box center [356, 322] width 232 height 22
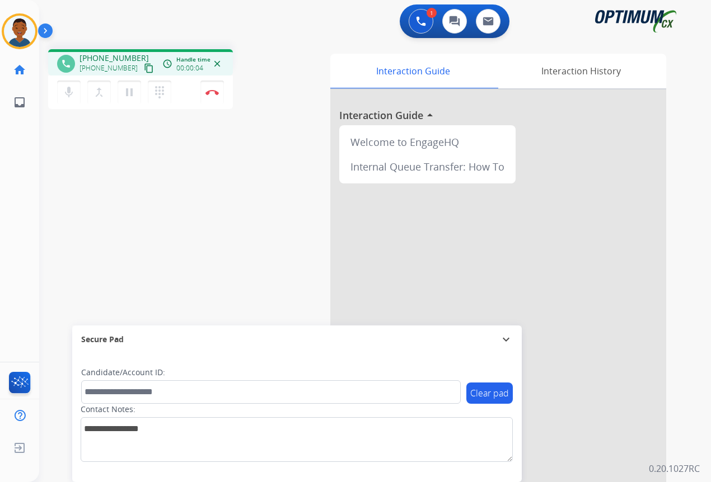
click at [144, 69] on mat-icon "content_copy" at bounding box center [149, 68] width 10 height 10
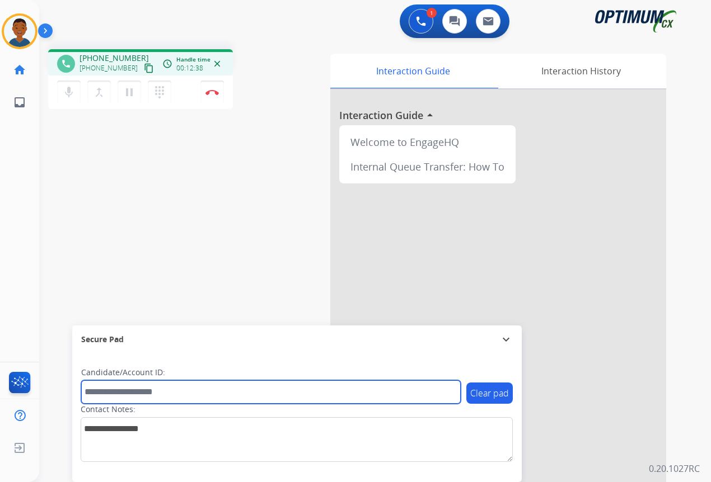
click at [124, 389] on input "text" at bounding box center [270, 393] width 379 height 24
paste input "*******"
type input "*******"
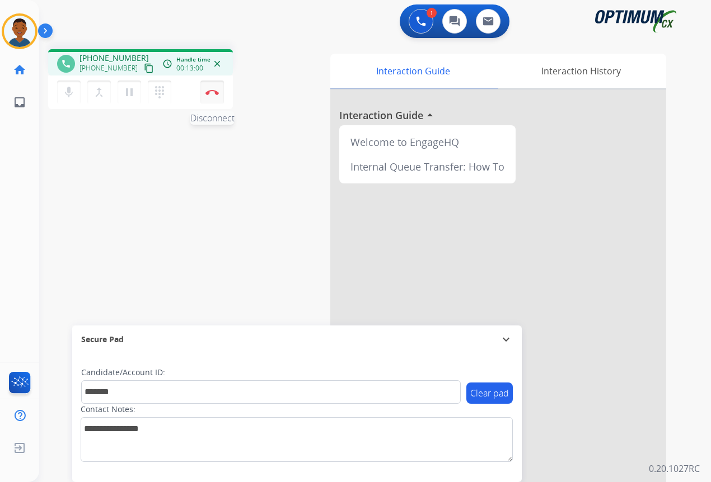
click at [212, 94] on img at bounding box center [211, 93] width 13 height 6
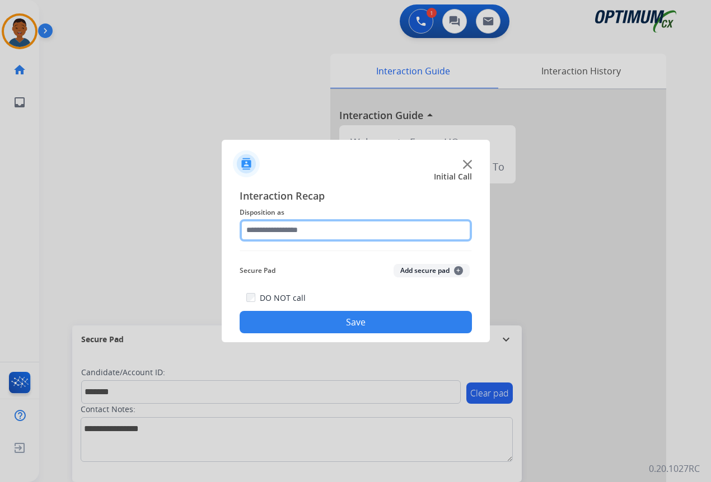
click at [260, 231] on input "text" at bounding box center [356, 230] width 232 height 22
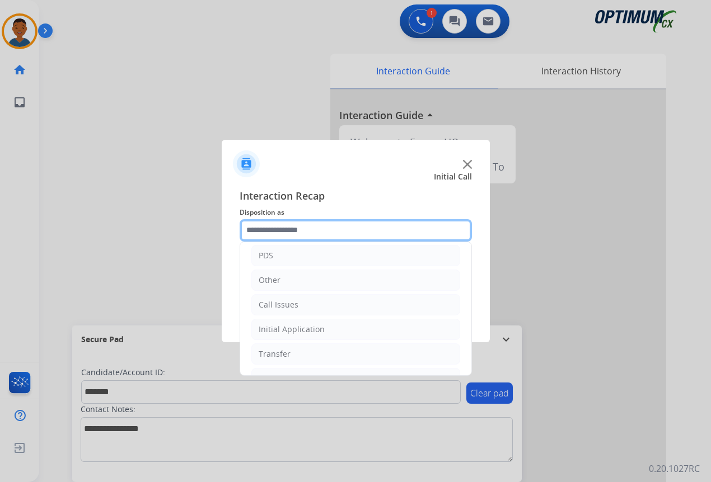
scroll to position [76, 0]
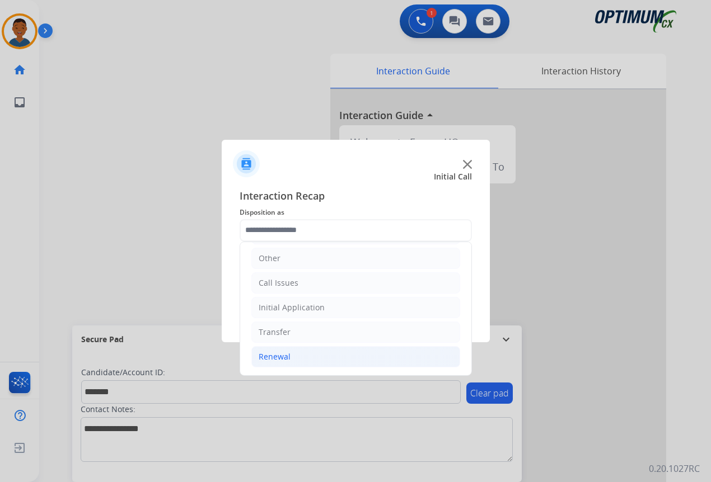
click at [266, 355] on div "Renewal" at bounding box center [275, 356] width 32 height 11
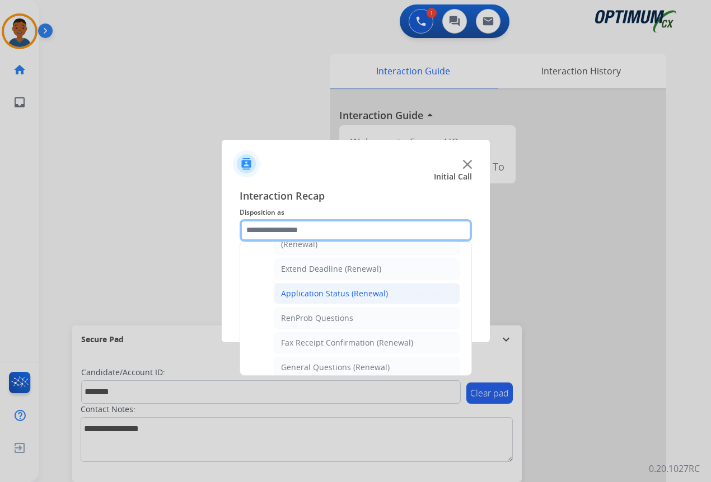
scroll to position [244, 0]
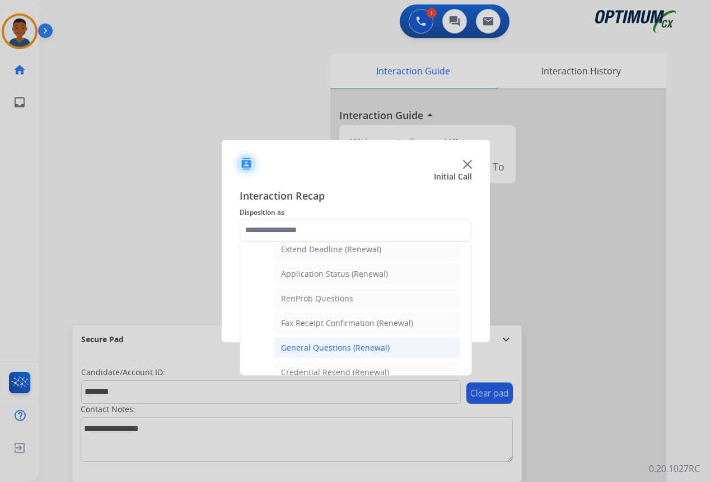
click at [323, 346] on div "General Questions (Renewal)" at bounding box center [335, 347] width 109 height 11
type input "**********"
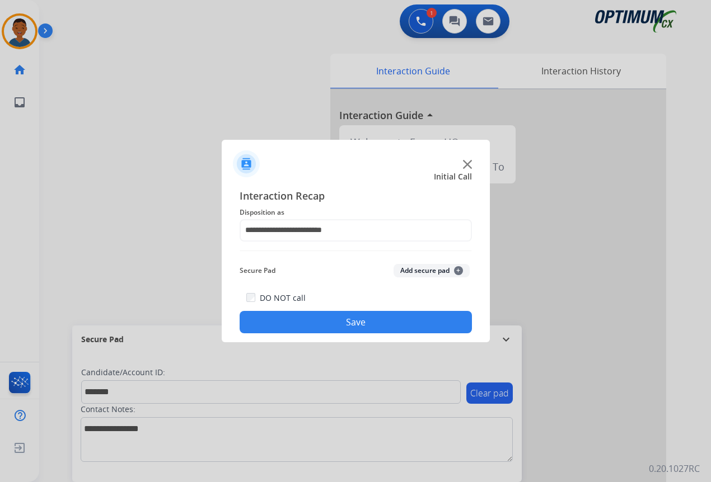
click at [401, 270] on button "Add secure pad +" at bounding box center [431, 270] width 76 height 13
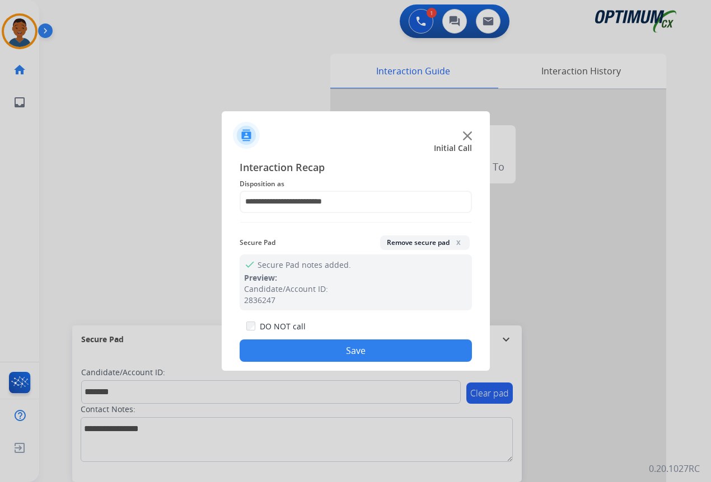
click at [369, 347] on button "Save" at bounding box center [356, 351] width 232 height 22
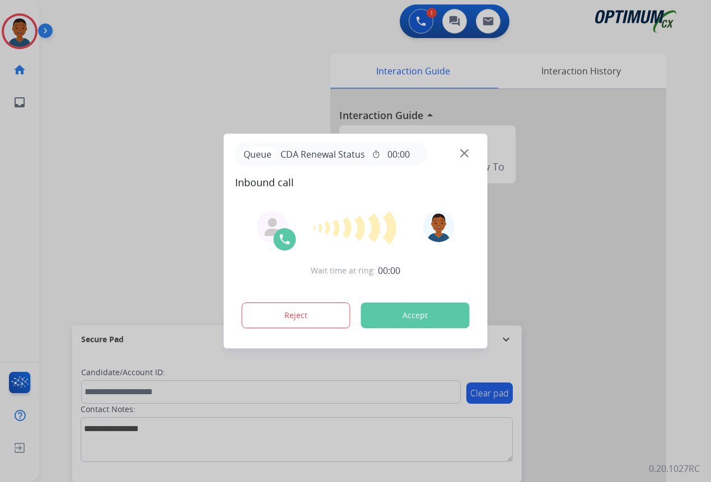
click at [415, 317] on button "Accept" at bounding box center [415, 316] width 109 height 26
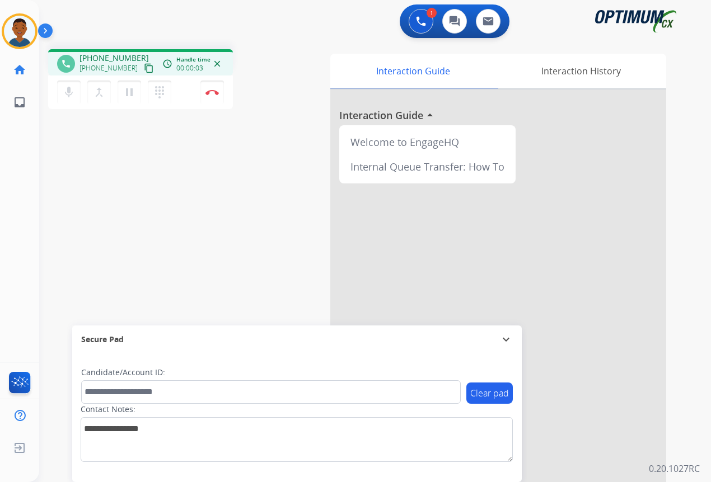
click at [144, 69] on mat-icon "content_copy" at bounding box center [149, 68] width 10 height 10
click at [144, 71] on mat-icon "content_copy" at bounding box center [149, 68] width 10 height 10
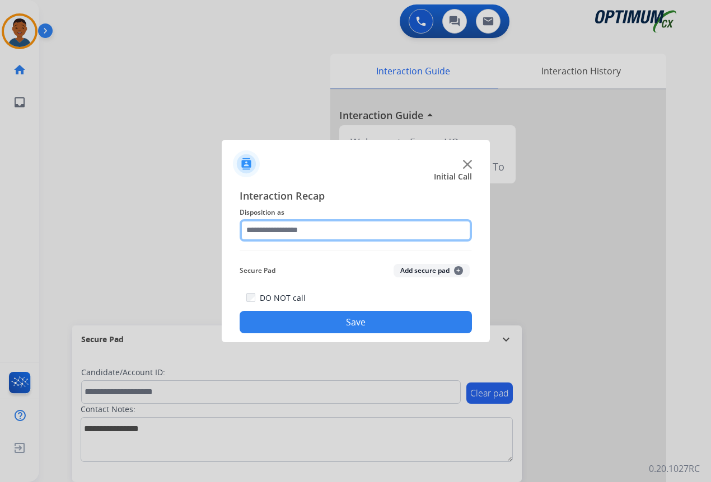
click at [256, 226] on input "text" at bounding box center [356, 230] width 232 height 22
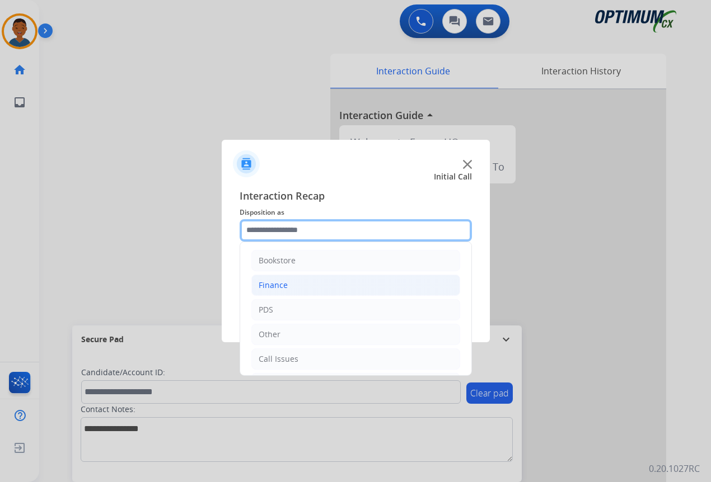
scroll to position [56, 0]
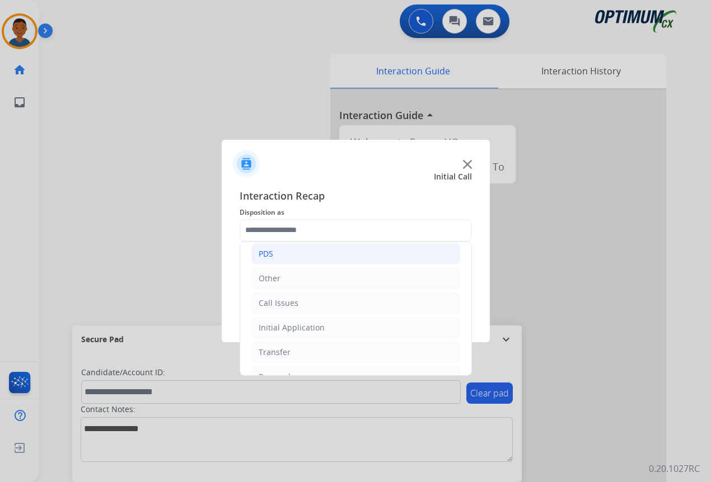
click at [267, 255] on div "PDS" at bounding box center [266, 253] width 15 height 11
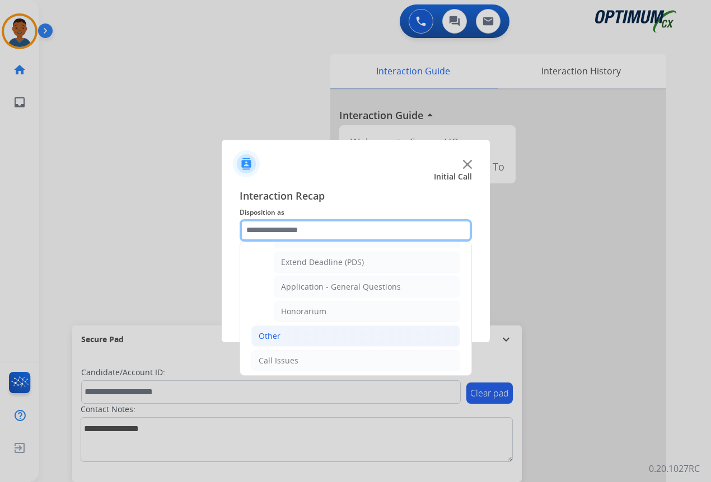
scroll to position [336, 0]
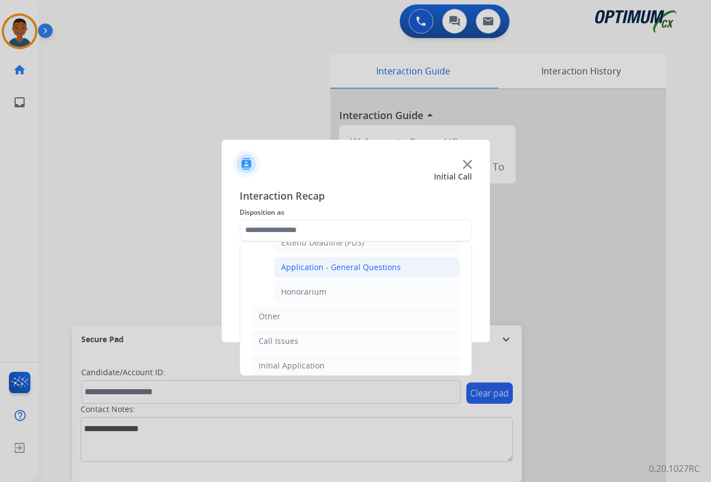
click at [301, 270] on div "Application - General Questions" at bounding box center [341, 267] width 120 height 11
type input "**********"
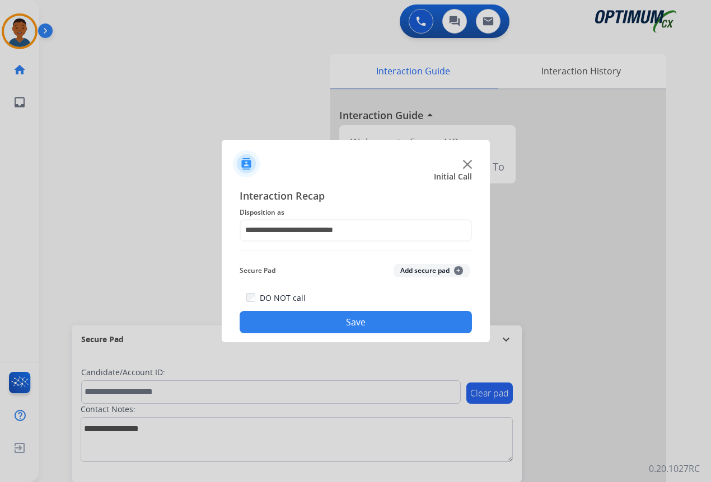
click at [364, 321] on button "Save" at bounding box center [356, 322] width 232 height 22
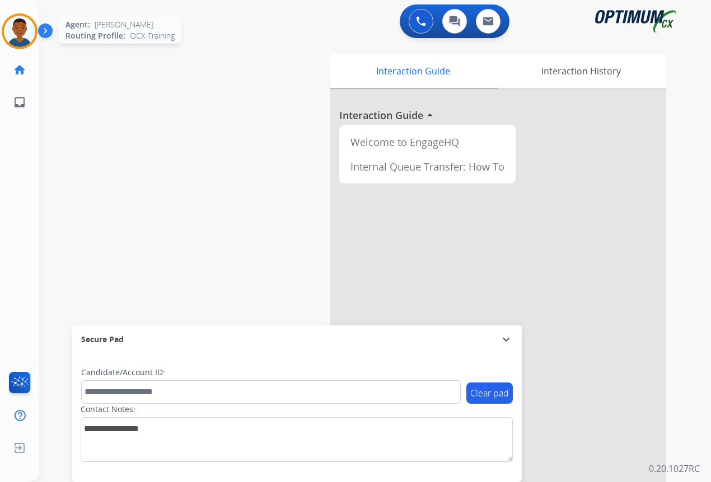
click at [20, 35] on img at bounding box center [19, 31] width 31 height 31
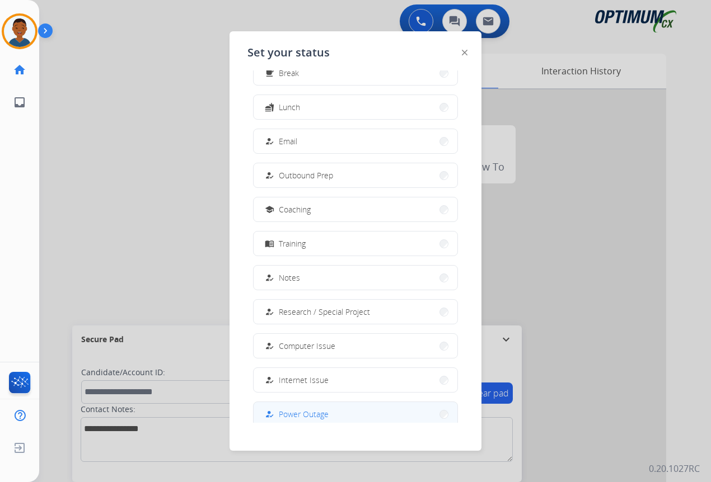
scroll to position [106, 0]
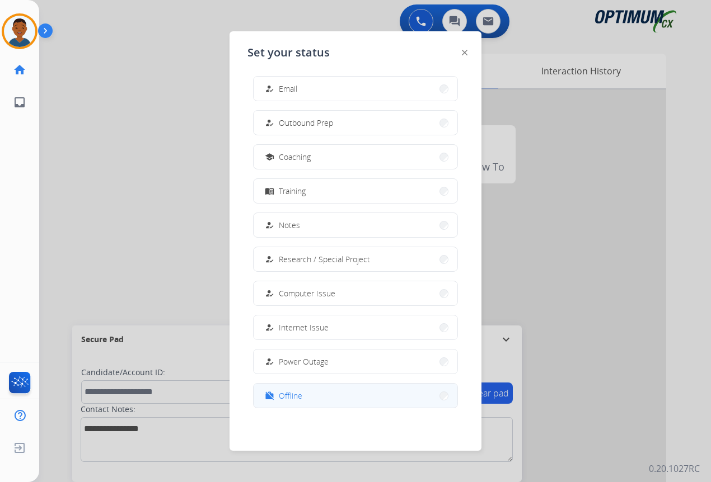
click at [311, 397] on button "work_off Offline" at bounding box center [356, 396] width 204 height 24
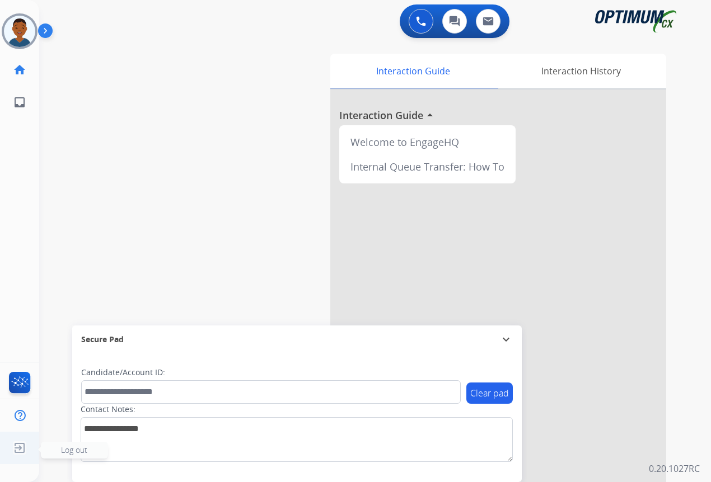
click at [72, 453] on span "Log out" at bounding box center [74, 450] width 26 height 11
